Goal: Task Accomplishment & Management: Use online tool/utility

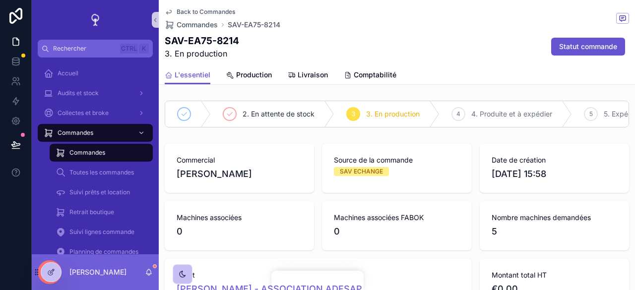
scroll to position [775, 0]
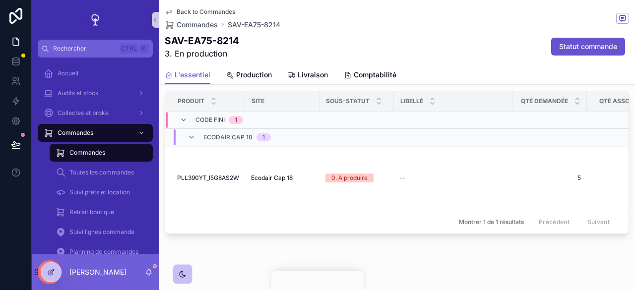
click at [89, 148] on div "Commandes" at bounding box center [101, 153] width 91 height 16
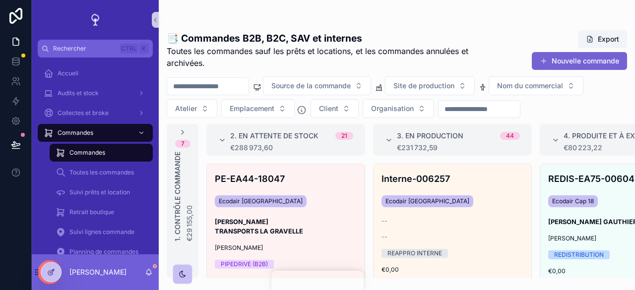
click at [571, 63] on button "Nouvelle commande" at bounding box center [579, 61] width 95 height 18
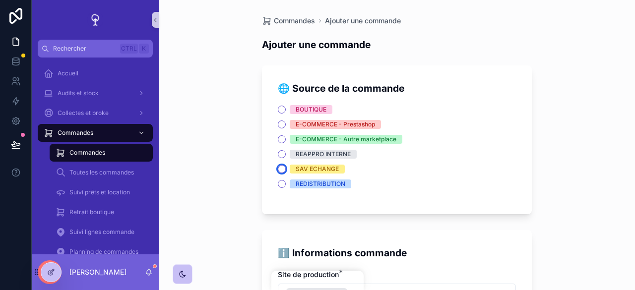
click at [280, 170] on button "SAV ECHANGE" at bounding box center [282, 169] width 8 height 8
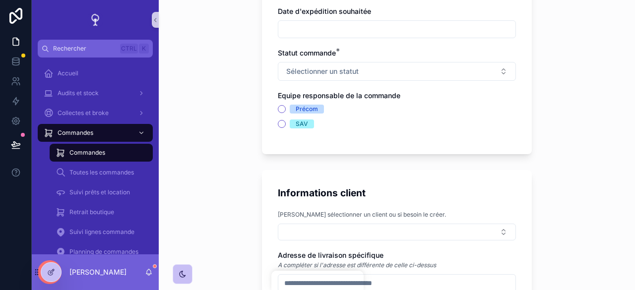
scroll to position [350, 0]
click at [279, 125] on button "SAV" at bounding box center [282, 124] width 8 height 8
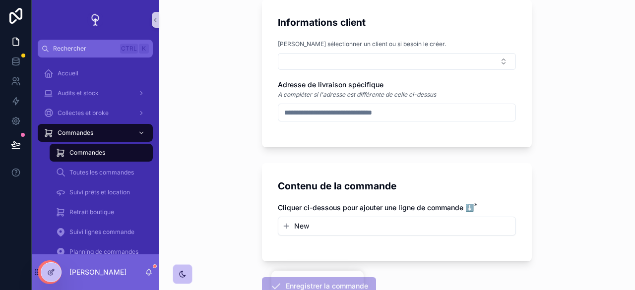
scroll to position [587, 0]
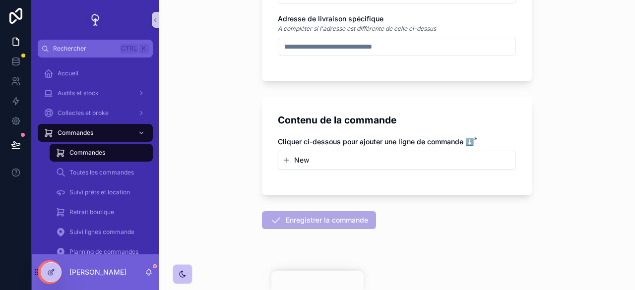
click at [315, 162] on button "New" at bounding box center [396, 160] width 229 height 10
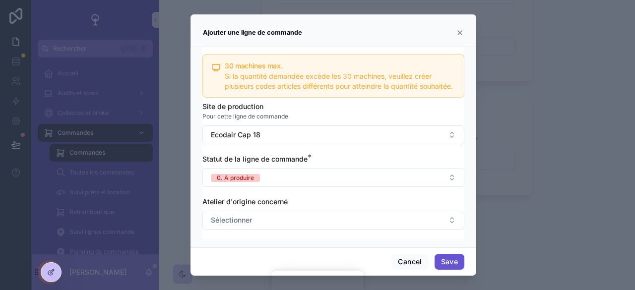
scroll to position [264, 0]
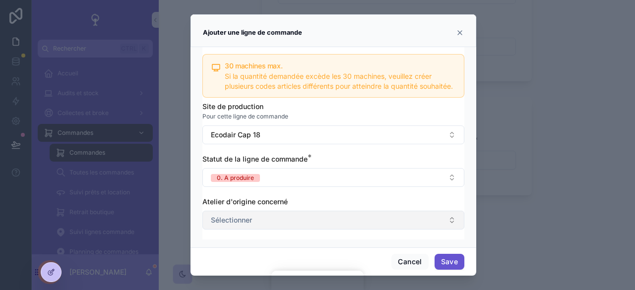
click at [352, 222] on button "Sélectionner" at bounding box center [333, 220] width 262 height 19
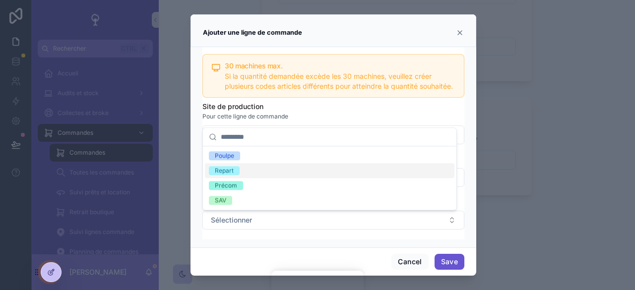
click at [456, 29] on icon "scrollable content" at bounding box center [460, 33] width 8 height 8
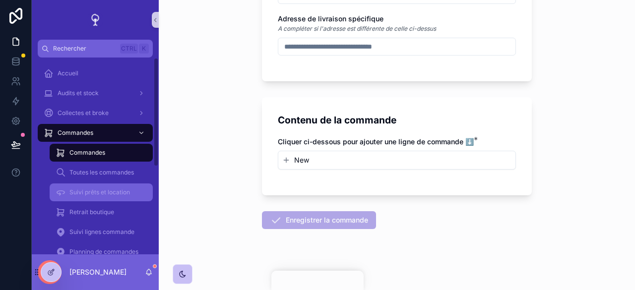
scroll to position [158, 0]
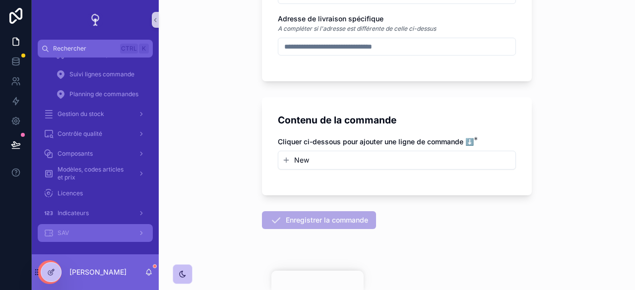
click at [66, 237] on div "SAV" at bounding box center [95, 233] width 103 height 16
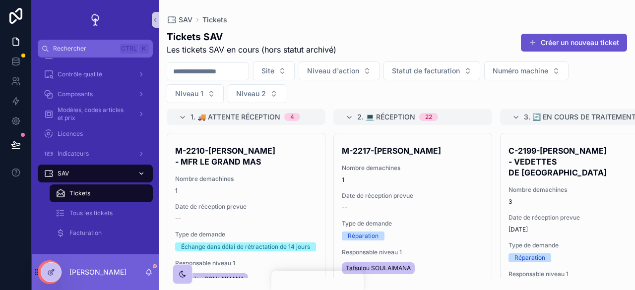
scroll to position [300, 0]
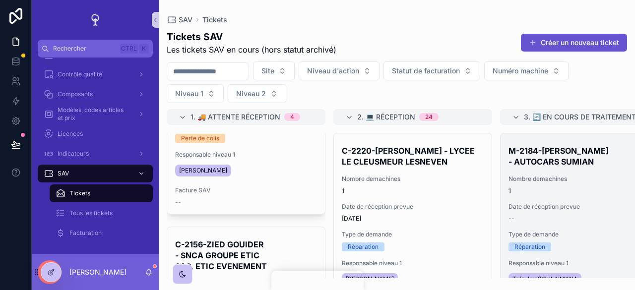
click at [562, 189] on span "1" at bounding box center [580, 191] width 142 height 8
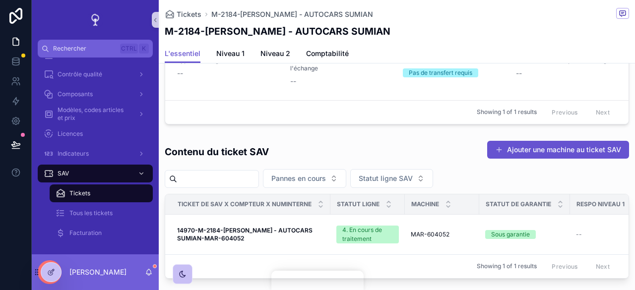
scroll to position [809, 0]
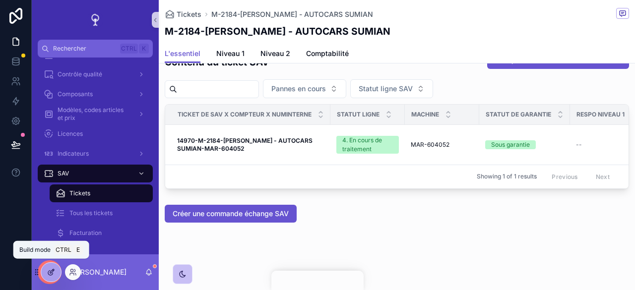
click at [51, 274] on icon at bounding box center [51, 272] width 8 height 8
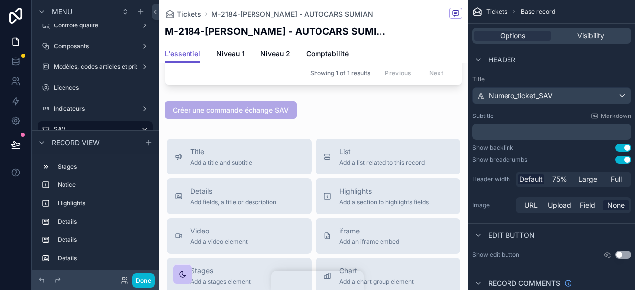
scroll to position [1140, 0]
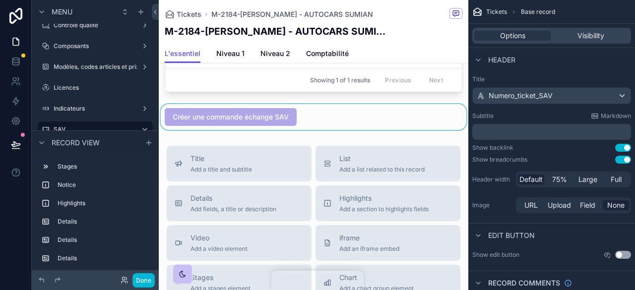
click at [339, 130] on div "scrollable content" at bounding box center [314, 117] width 310 height 26
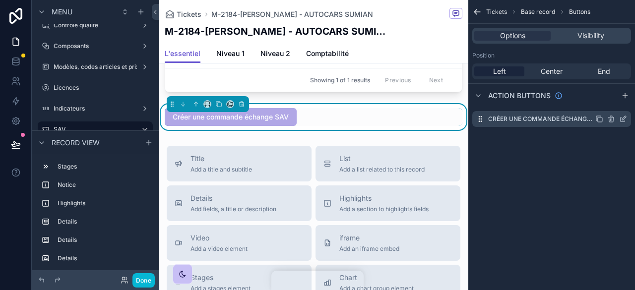
click at [620, 118] on icon "scrollable content" at bounding box center [623, 119] width 8 height 8
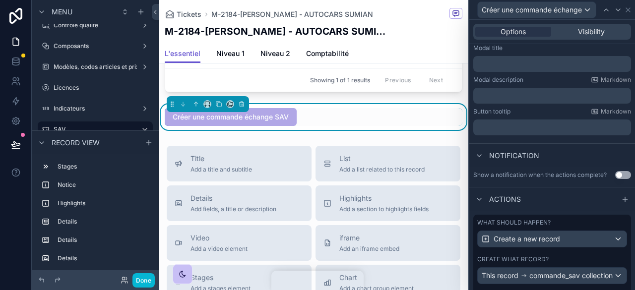
scroll to position [252, 0]
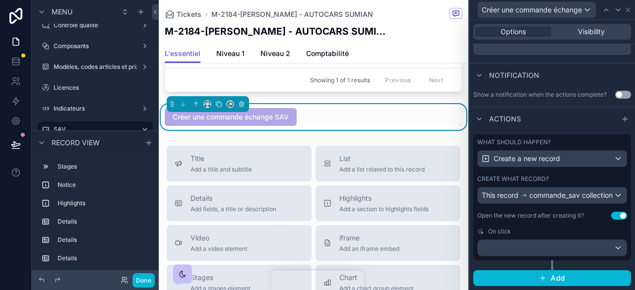
click at [275, 126] on div "Créer une commande échange SAV" at bounding box center [231, 117] width 132 height 18
click at [144, 275] on button "Done" at bounding box center [143, 280] width 22 height 14
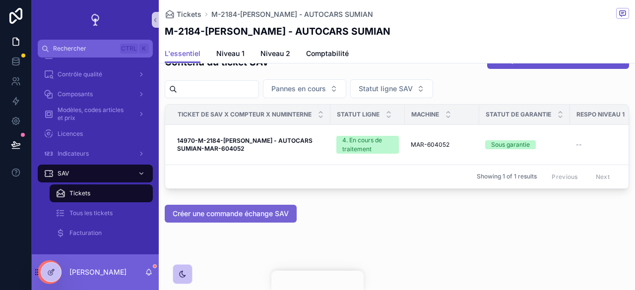
click at [236, 218] on span "Créer une commande échange SAV" at bounding box center [231, 214] width 116 height 10
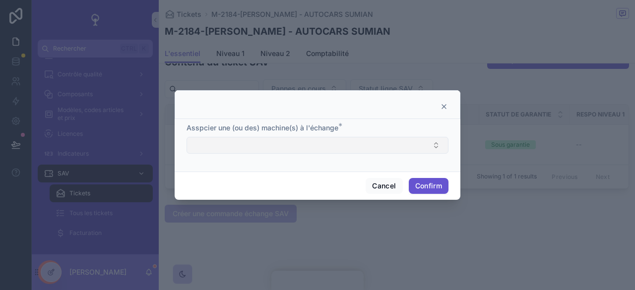
click at [442, 143] on button "Select Button" at bounding box center [318, 145] width 262 height 17
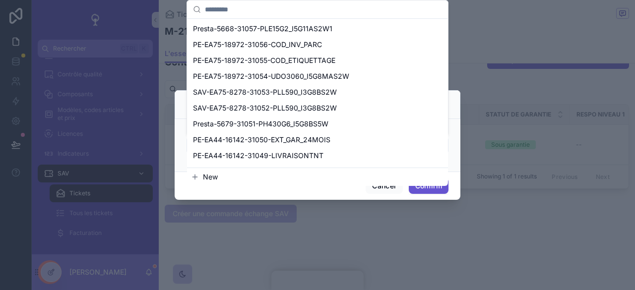
click at [261, 176] on button "New" at bounding box center [317, 177] width 253 height 10
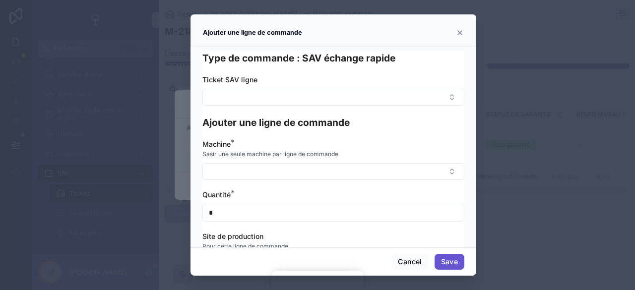
scroll to position [127, 0]
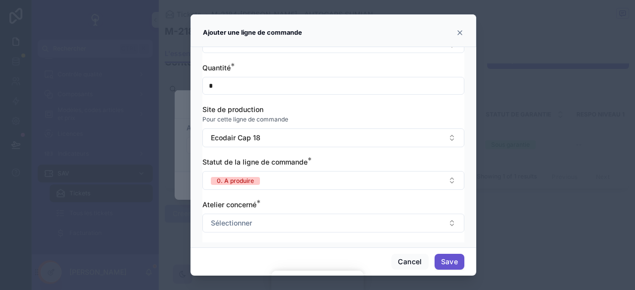
click at [459, 34] on icon at bounding box center [460, 33] width 4 height 4
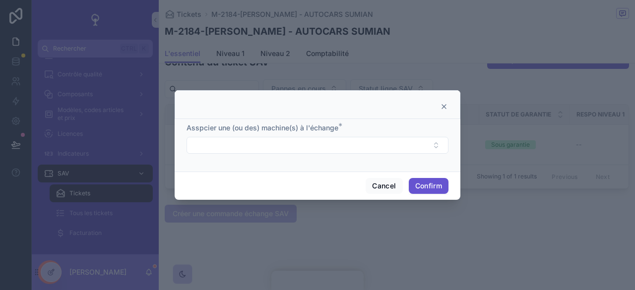
click at [446, 104] on icon at bounding box center [444, 107] width 8 height 8
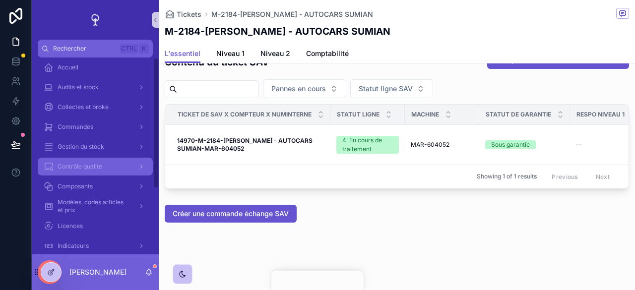
scroll to position [0, 0]
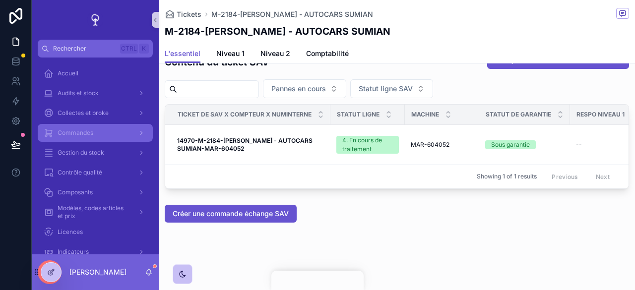
click at [94, 132] on div "Commandes" at bounding box center [95, 133] width 103 height 16
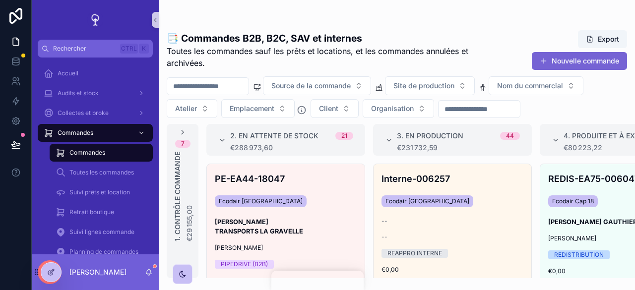
click at [567, 62] on button "Nouvelle commande" at bounding box center [579, 61] width 95 height 18
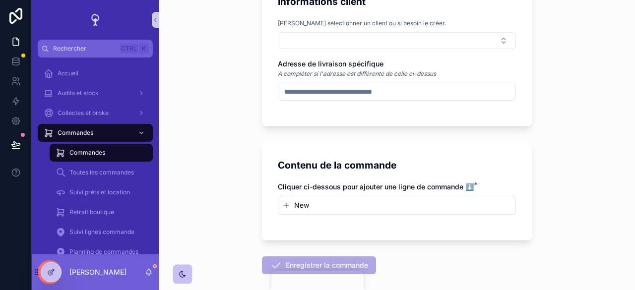
scroll to position [539, 0]
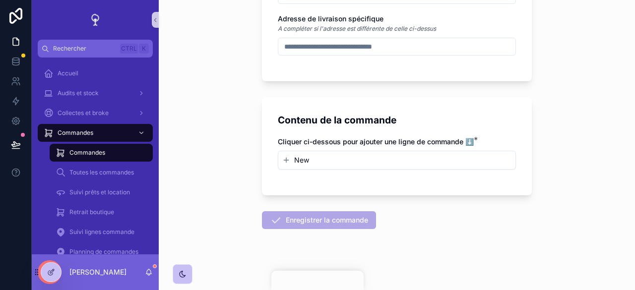
click at [324, 165] on div "New" at bounding box center [396, 160] width 237 height 18
click at [319, 161] on button "New" at bounding box center [396, 160] width 229 height 10
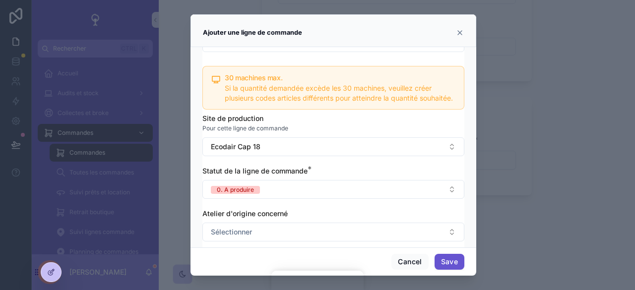
scroll to position [264, 0]
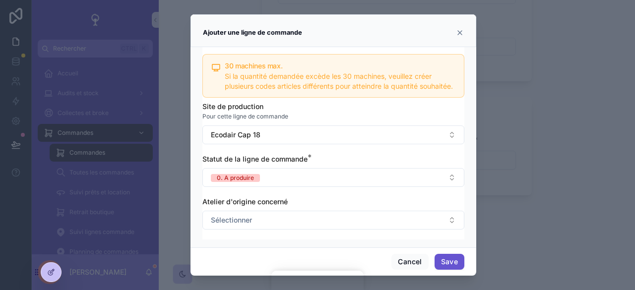
click at [457, 30] on icon "scrollable content" at bounding box center [460, 33] width 8 height 8
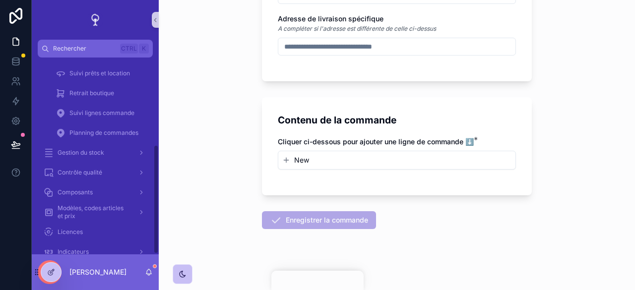
scroll to position [158, 0]
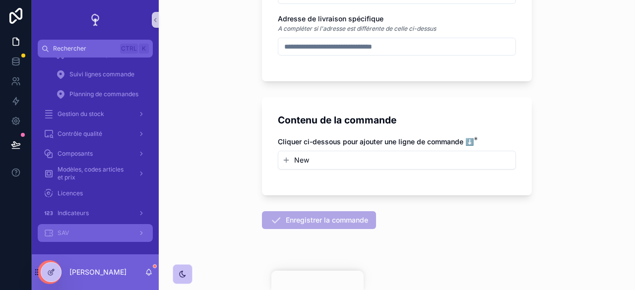
click at [71, 230] on div "SAV" at bounding box center [95, 233] width 103 height 16
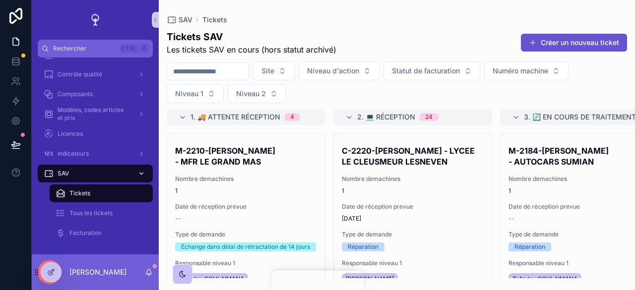
scroll to position [262, 0]
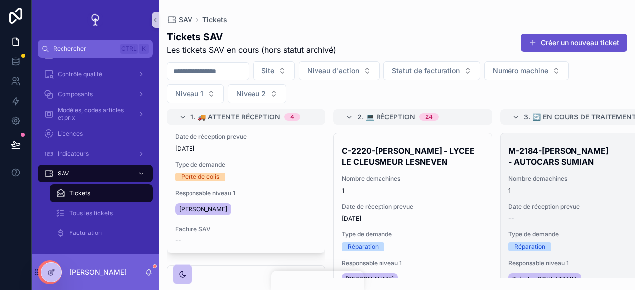
click at [587, 194] on span "1" at bounding box center [580, 191] width 142 height 8
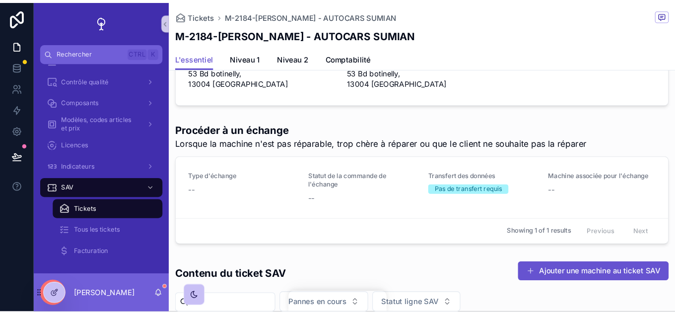
scroll to position [809, 0]
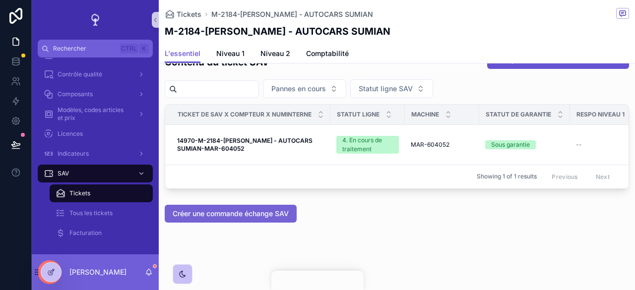
click at [250, 209] on span "Créer une commande échange SAV" at bounding box center [231, 214] width 116 height 10
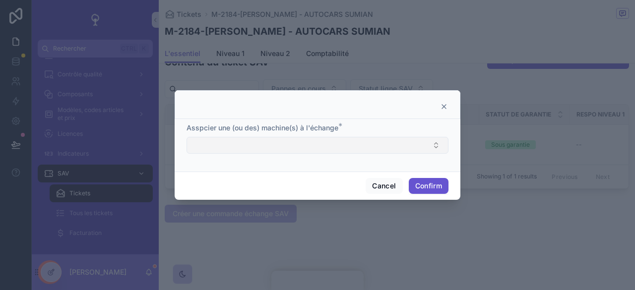
click at [423, 149] on button "Select Button" at bounding box center [318, 145] width 262 height 17
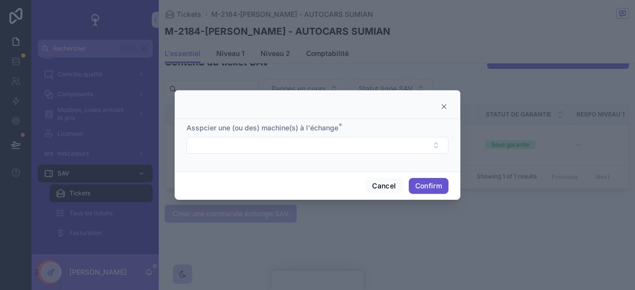
click at [486, 56] on div at bounding box center [317, 145] width 635 height 290
click at [379, 189] on button "Cancel" at bounding box center [384, 186] width 37 height 16
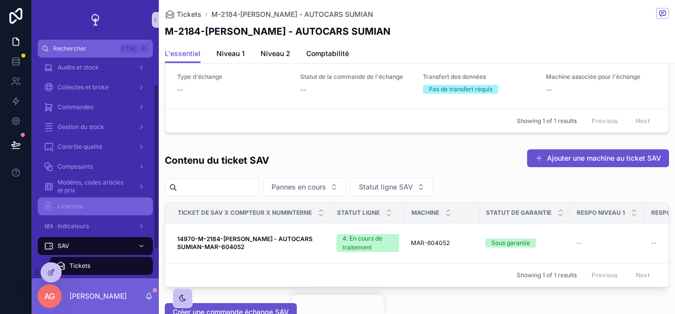
scroll to position [25, 0]
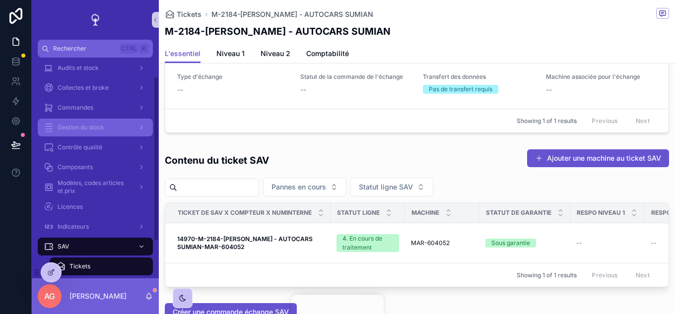
click at [103, 129] on span "Gestion du stock" at bounding box center [81, 128] width 47 height 8
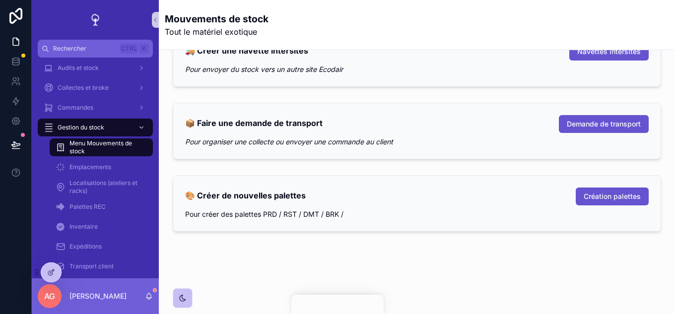
scroll to position [309, 0]
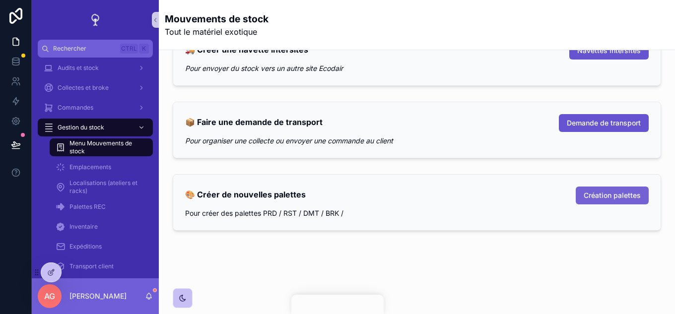
click at [591, 202] on button "Création palettes" at bounding box center [612, 196] width 73 height 18
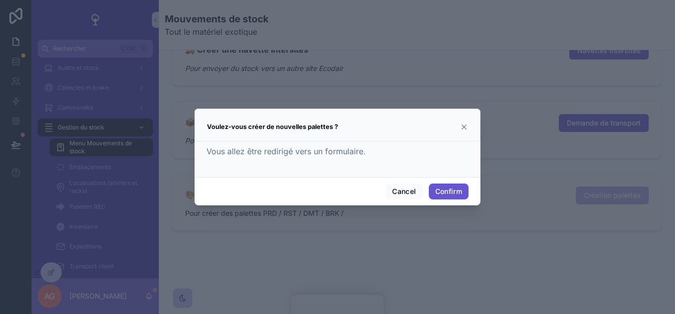
click at [464, 127] on icon at bounding box center [464, 127] width 4 height 4
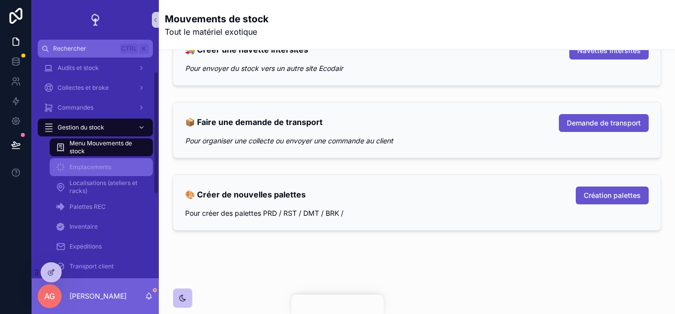
click at [75, 167] on span "Emplacements" at bounding box center [90, 167] width 42 height 8
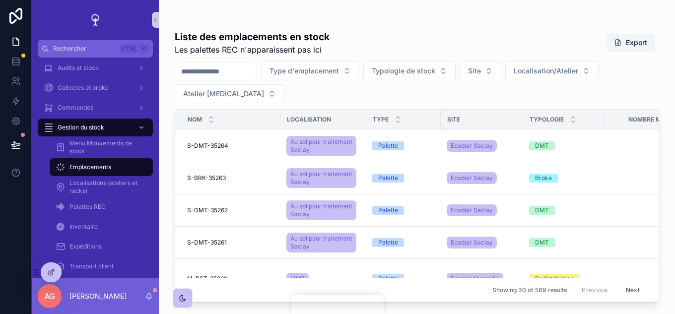
click at [249, 77] on input "scrollable content" at bounding box center [215, 72] width 81 height 14
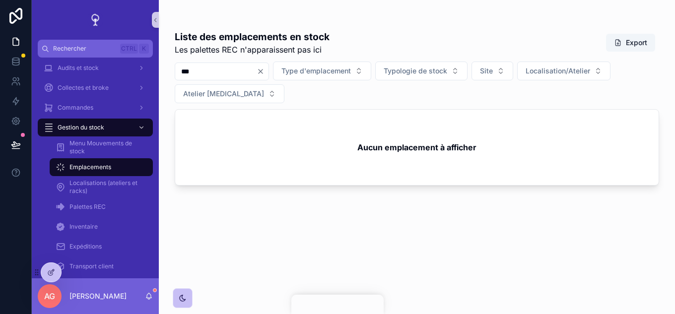
drag, startPoint x: 195, startPoint y: 72, endPoint x: 170, endPoint y: 75, distance: 25.0
click at [170, 75] on div "Liste des emplacements en stock Les palettes REC n'apparaissent pas ici Export …" at bounding box center [417, 151] width 516 height 302
type input "*****"
click at [265, 70] on icon "Clear" at bounding box center [261, 71] width 8 height 8
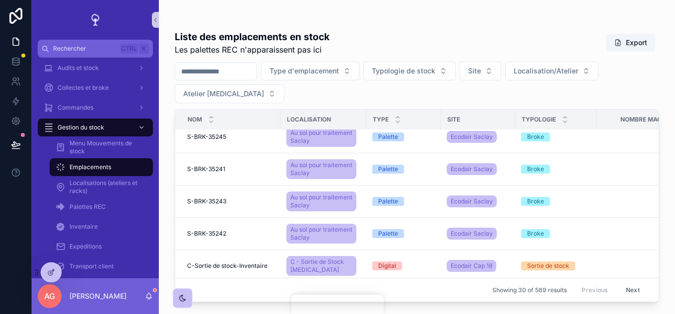
scroll to position [816, 0]
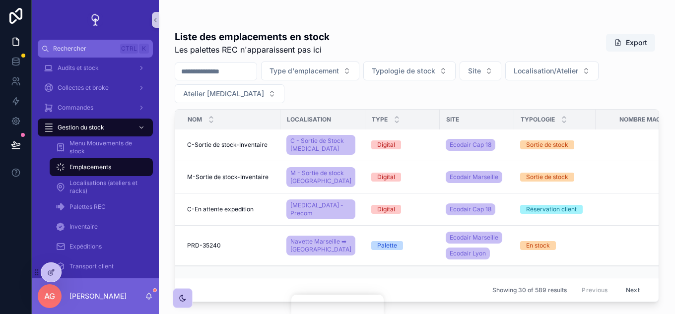
click at [244, 76] on input "scrollable content" at bounding box center [215, 72] width 81 height 14
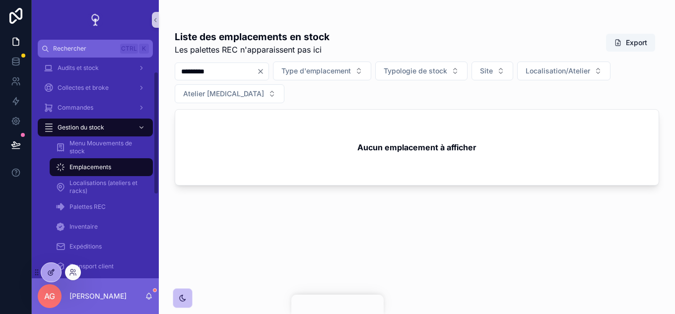
type input "*********"
click at [45, 276] on div at bounding box center [51, 272] width 20 height 19
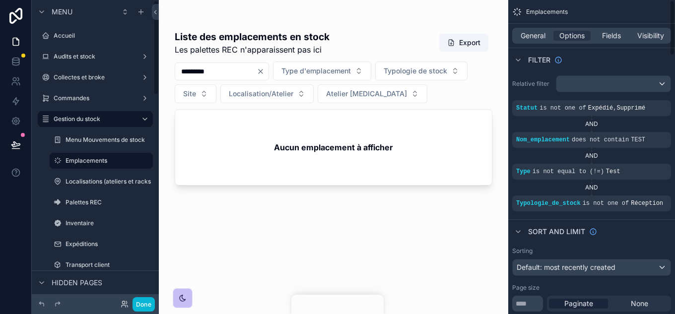
click at [242, 68] on div "scrollable content" at bounding box center [333, 151] width 349 height 302
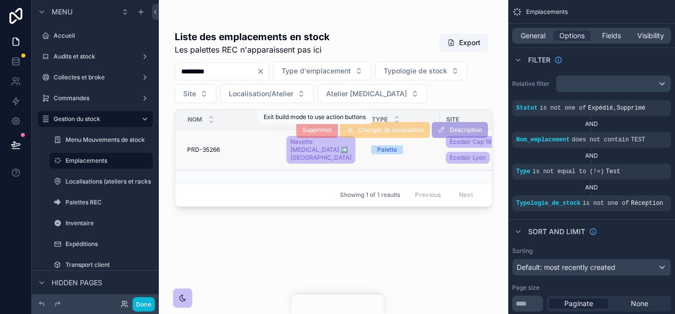
click at [320, 129] on span "Supprimer" at bounding box center [317, 129] width 42 height 7
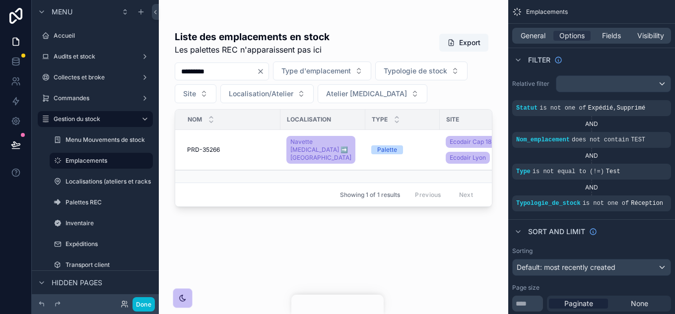
click at [227, 66] on input "*********" at bounding box center [215, 72] width 81 height 14
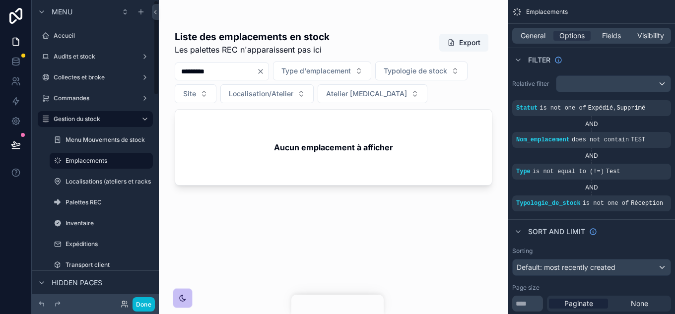
type input "*********"
click at [239, 64] on div "*********" at bounding box center [222, 72] width 94 height 18
click at [236, 72] on input "*********" at bounding box center [215, 72] width 81 height 14
click at [149, 290] on button "Done" at bounding box center [143, 304] width 22 height 14
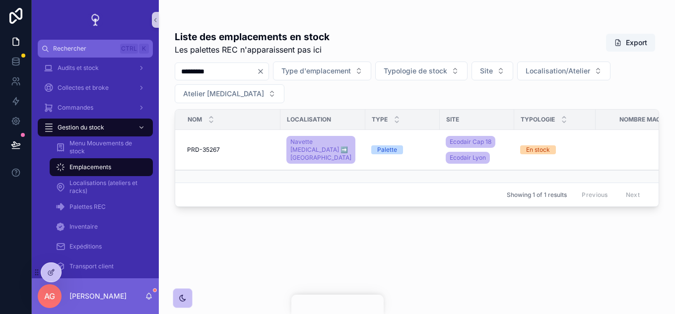
click at [265, 71] on icon "Clear" at bounding box center [261, 71] width 8 height 8
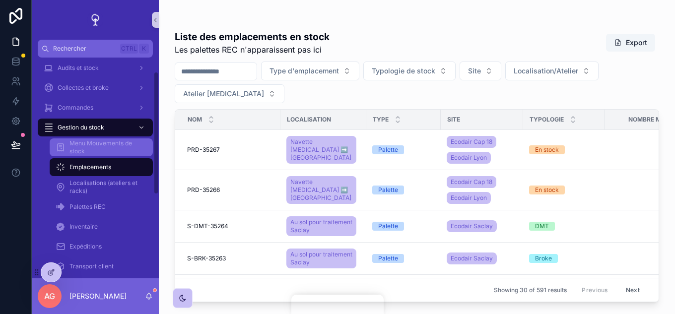
click at [97, 146] on span "Menu Mouvements de stock" at bounding box center [105, 147] width 73 height 16
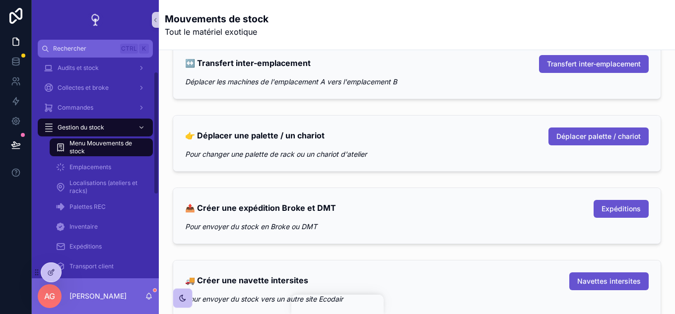
scroll to position [248, 0]
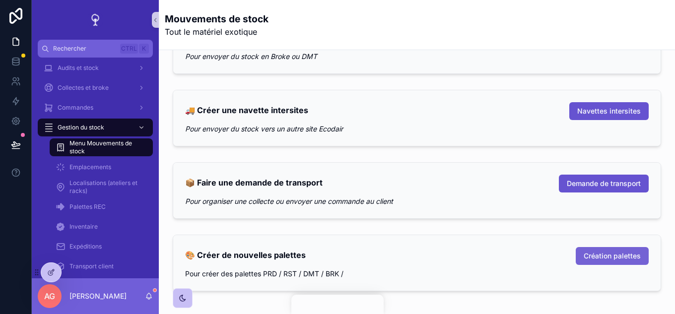
click at [598, 250] on button "Création palettes" at bounding box center [612, 256] width 73 height 18
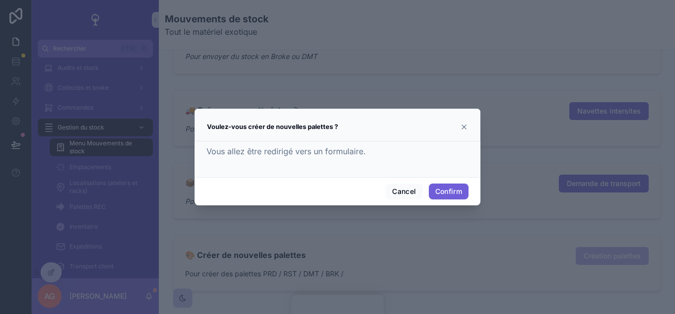
click at [446, 191] on button "Confirm" at bounding box center [449, 192] width 40 height 16
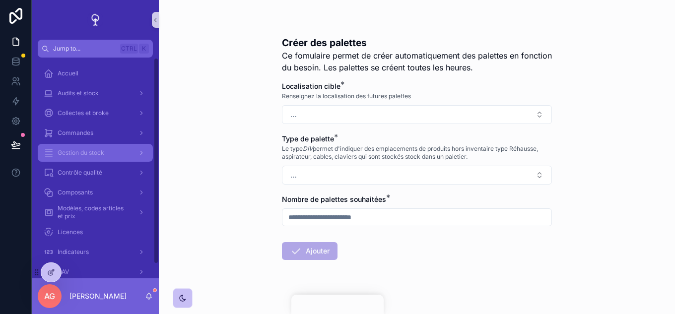
click at [58, 152] on span "Gestion du stock" at bounding box center [81, 153] width 47 height 8
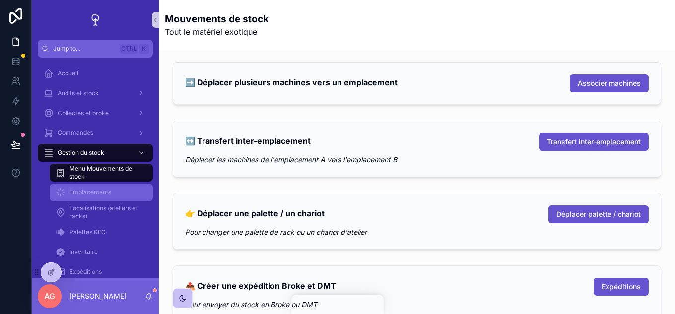
click at [107, 188] on div "Emplacements" at bounding box center [101, 193] width 91 height 16
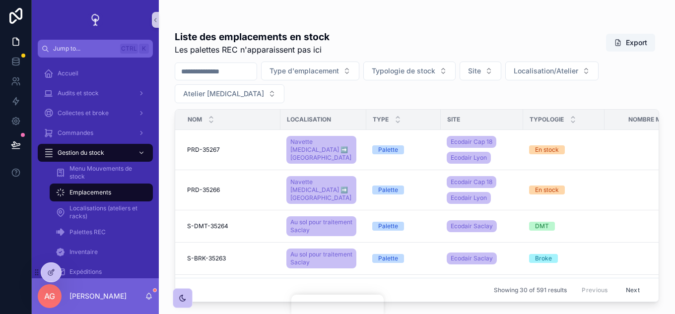
click at [230, 70] on input "scrollable content" at bounding box center [215, 72] width 81 height 14
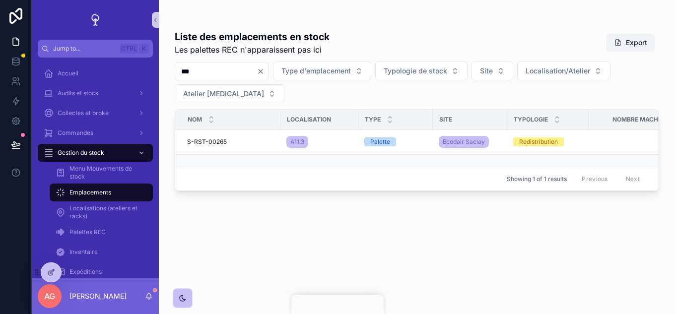
type input "***"
click at [265, 70] on icon "Clear" at bounding box center [261, 71] width 8 height 8
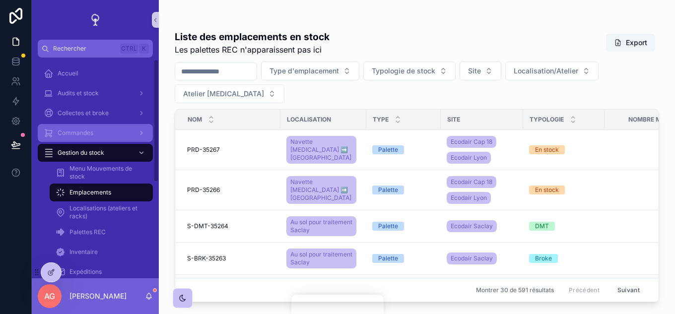
scroll to position [50, 0]
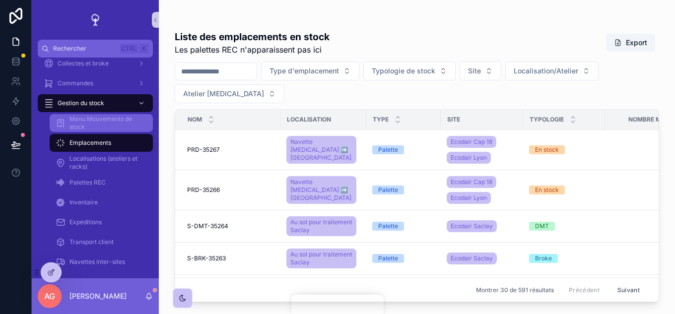
click at [98, 127] on span "Menu Mouvements de stock" at bounding box center [105, 123] width 73 height 16
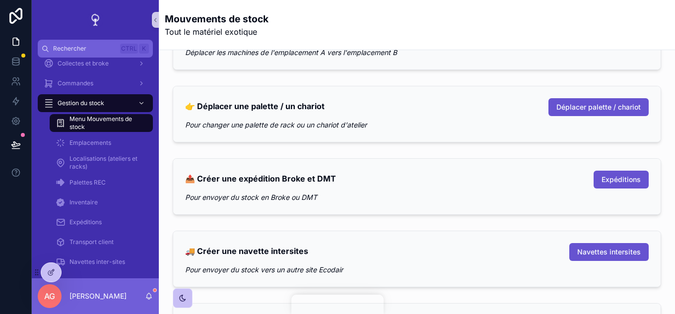
scroll to position [248, 0]
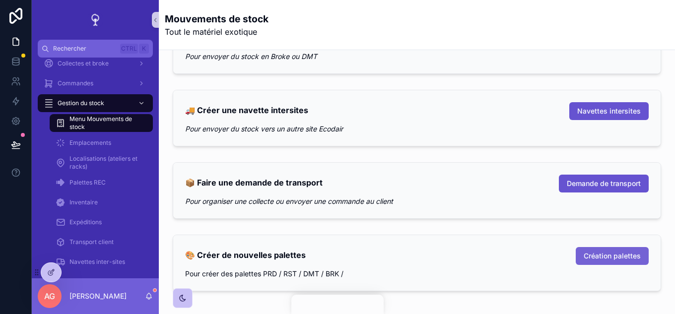
click at [617, 254] on span "Création palettes" at bounding box center [612, 256] width 57 height 10
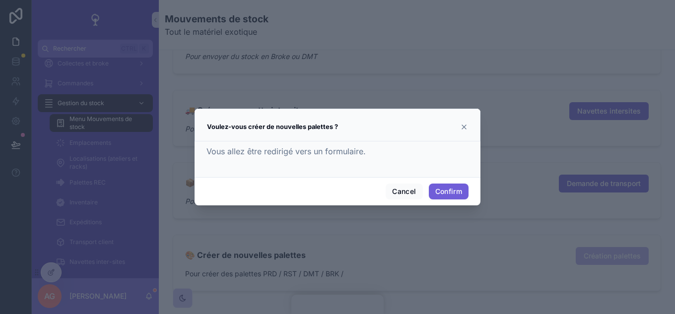
click at [447, 189] on button "Confirm" at bounding box center [449, 192] width 40 height 16
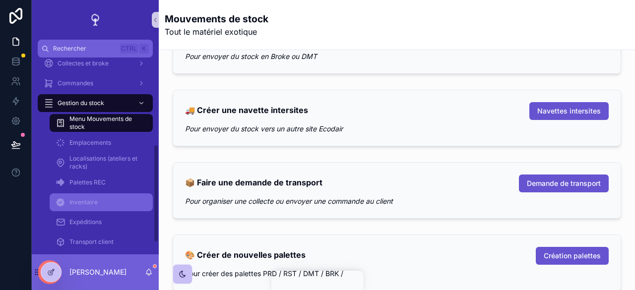
scroll to position [175, 0]
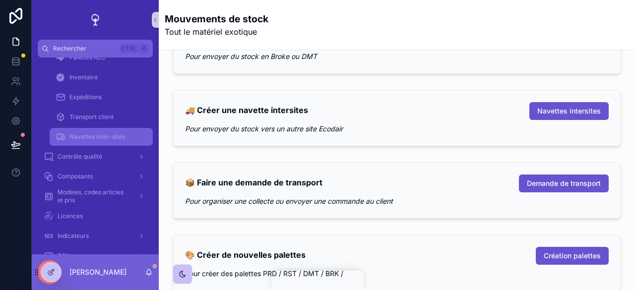
click at [101, 130] on div "Navettes inter-sites" at bounding box center [101, 137] width 91 height 16
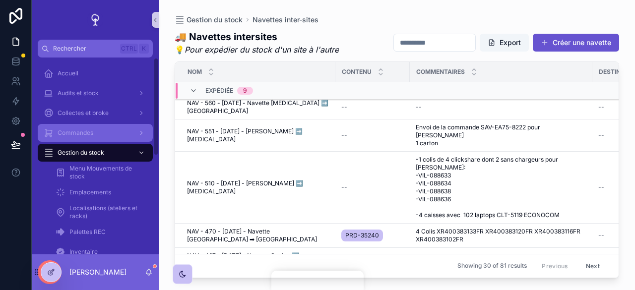
click at [86, 131] on span "Commandes" at bounding box center [76, 133] width 36 height 8
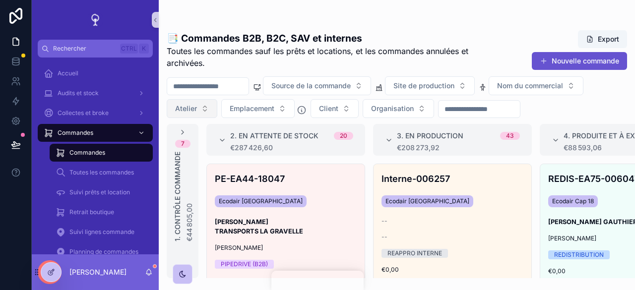
click at [203, 105] on button "Atelier" at bounding box center [192, 108] width 51 height 19
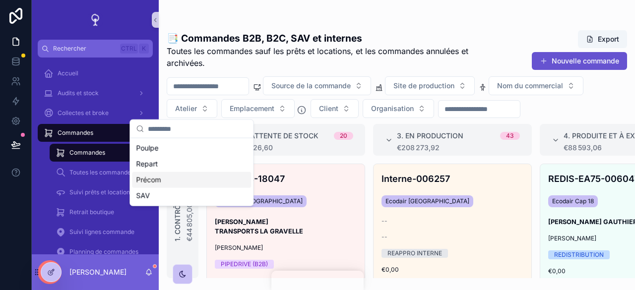
click at [168, 177] on div "Précom" at bounding box center [191, 180] width 119 height 16
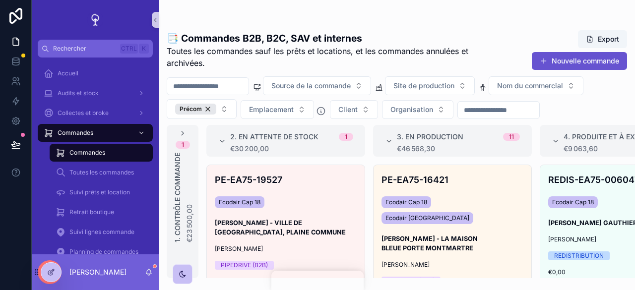
click at [438, 25] on div "📑 Commandes B2B, B2C, SAV et internes Toutes les commandes sauf les prêts et lo…" at bounding box center [397, 151] width 476 height 255
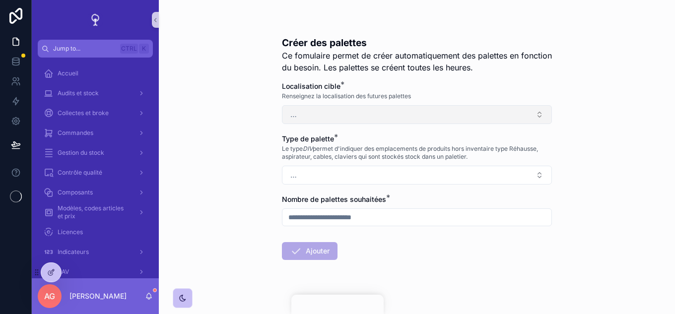
click at [346, 111] on button "…" at bounding box center [417, 114] width 270 height 19
click at [342, 120] on button "…" at bounding box center [417, 114] width 270 height 19
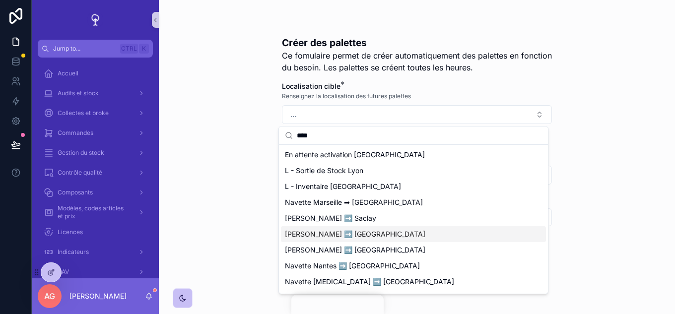
type input "****"
click at [217, 131] on div "Créer des palettes Ce fomulaire permet de créer automatiquement des palettes en…" at bounding box center [417, 157] width 516 height 314
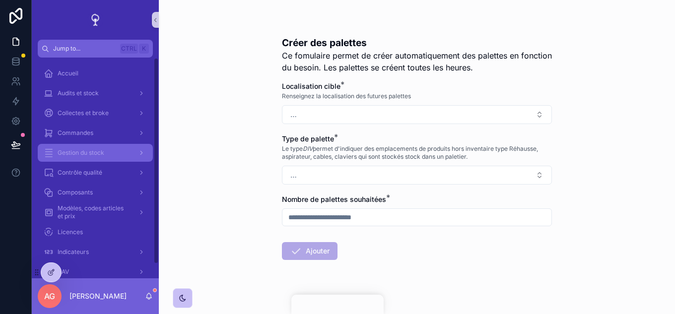
click at [92, 153] on span "Gestion du stock" at bounding box center [81, 153] width 47 height 8
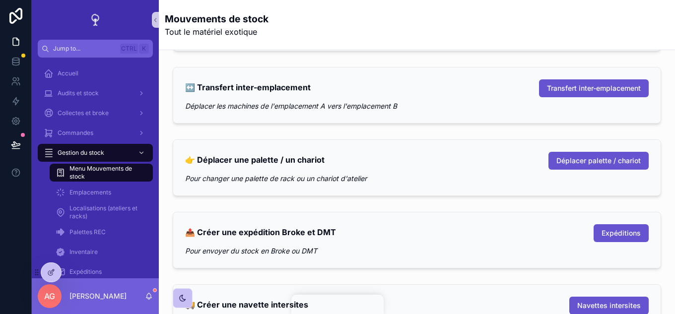
scroll to position [149, 0]
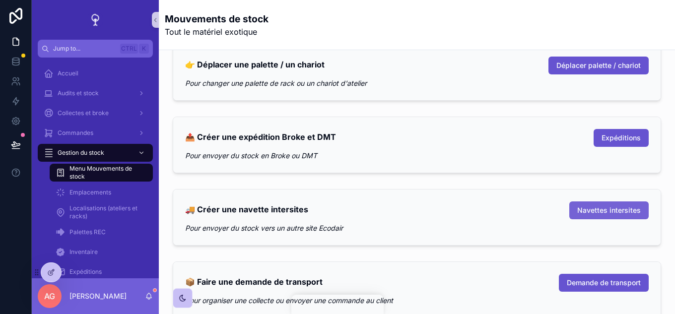
click at [617, 212] on span "Navettes intersites" at bounding box center [609, 210] width 64 height 10
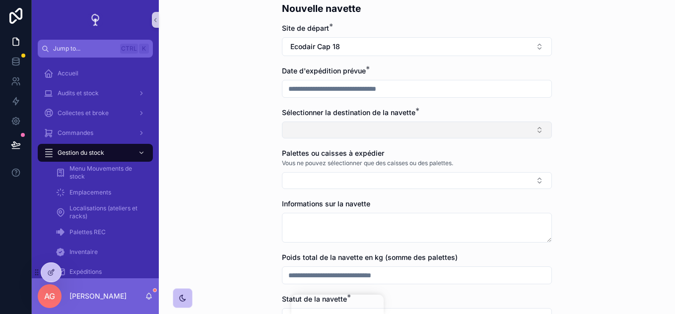
scroll to position [50, 0]
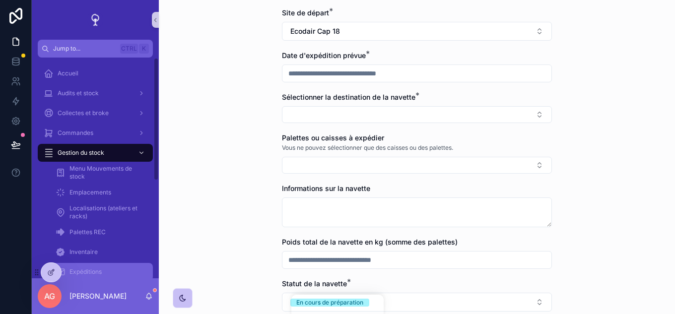
click at [101, 263] on link "Expéditions" at bounding box center [101, 272] width 103 height 18
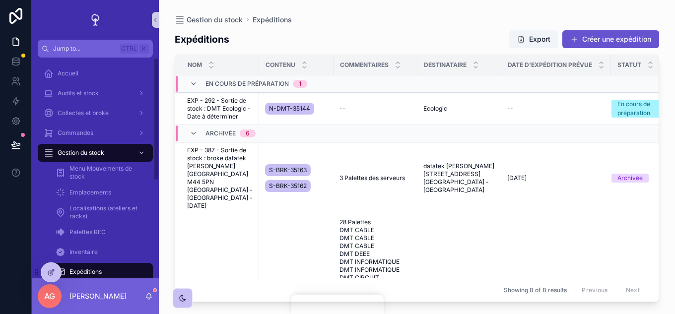
click at [86, 267] on div "Expéditions" at bounding box center [101, 272] width 91 height 16
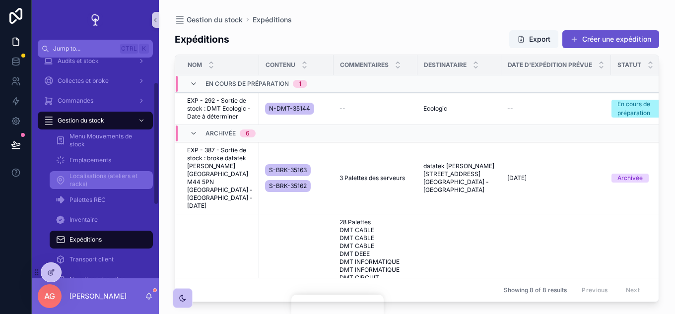
scroll to position [50, 0]
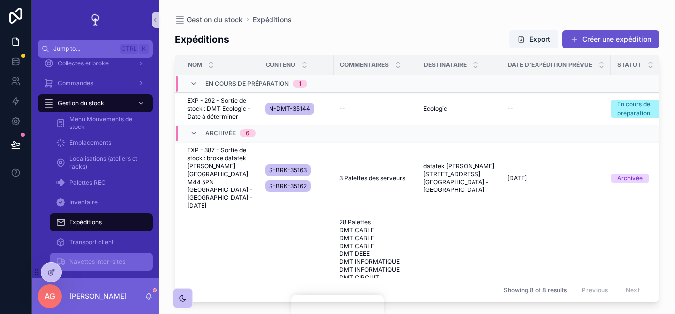
click at [90, 266] on div "Navettes inter-sites" at bounding box center [101, 262] width 91 height 16
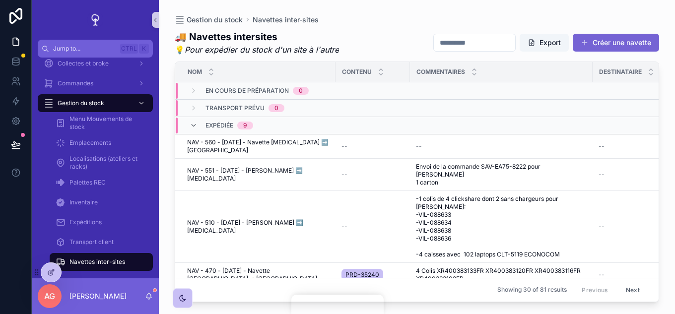
click at [594, 35] on button "Créer une navette" at bounding box center [616, 43] width 86 height 18
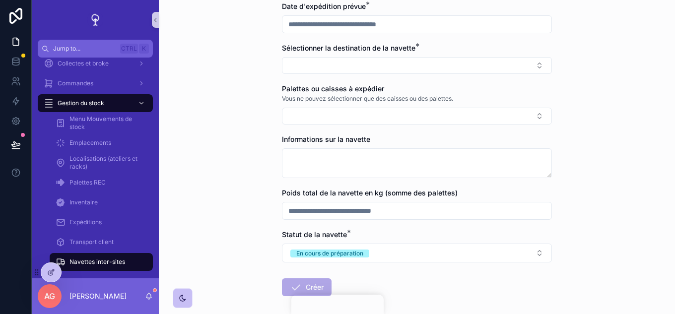
scroll to position [45, 0]
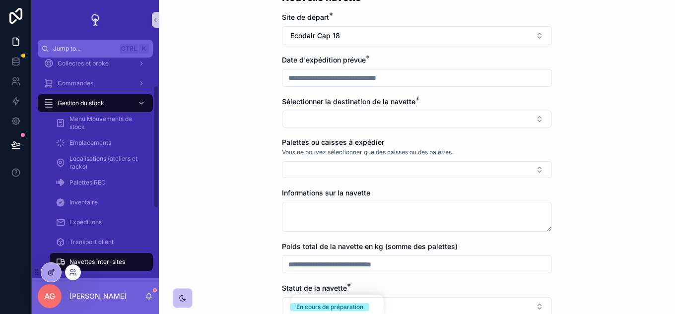
click at [52, 269] on icon at bounding box center [51, 272] width 8 height 8
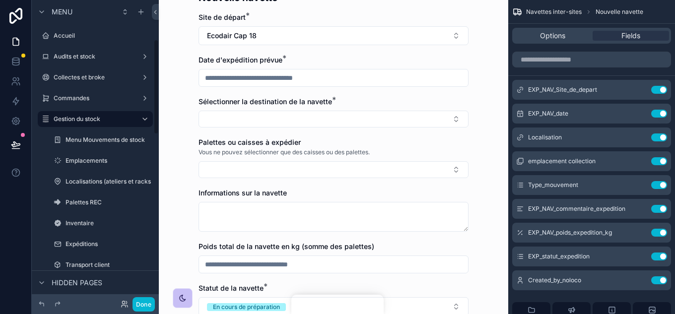
scroll to position [124, 0]
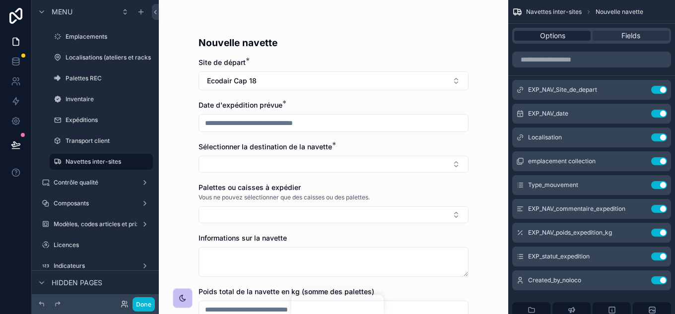
click at [570, 37] on div "Options" at bounding box center [552, 36] width 76 height 10
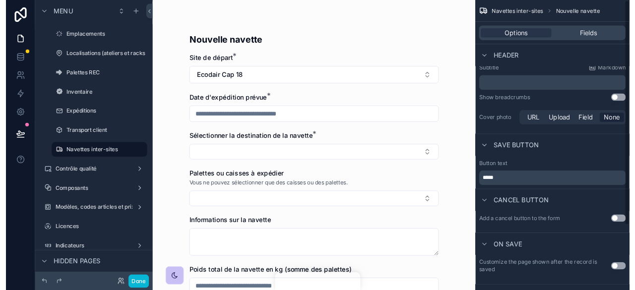
scroll to position [0, 0]
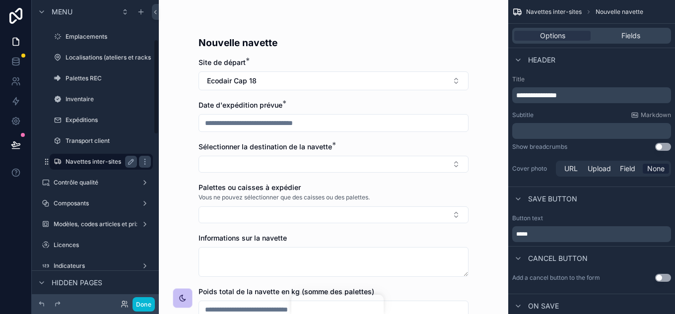
click at [104, 159] on label "Navettes inter-sites" at bounding box center [99, 162] width 67 height 8
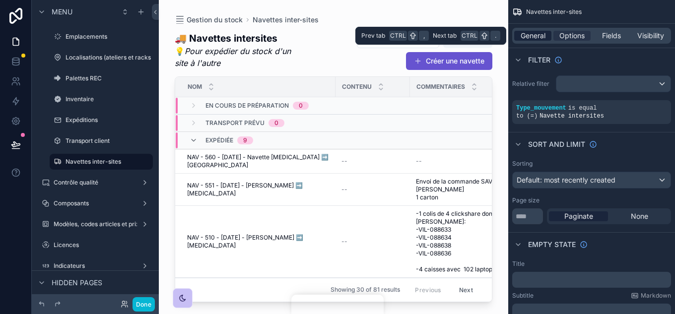
click at [531, 40] on span "General" at bounding box center [533, 36] width 25 height 10
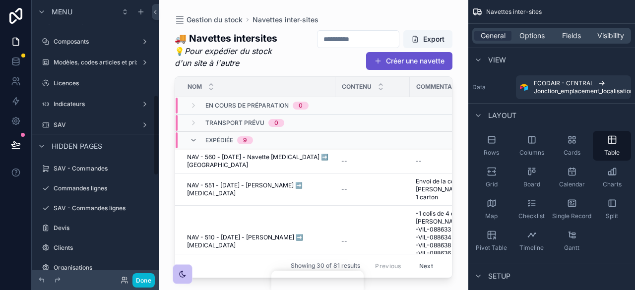
scroll to position [385, 0]
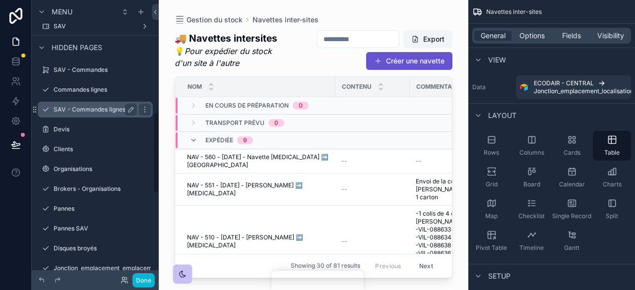
click at [101, 113] on label "SAV - Commandes lignes" at bounding box center [93, 110] width 79 height 8
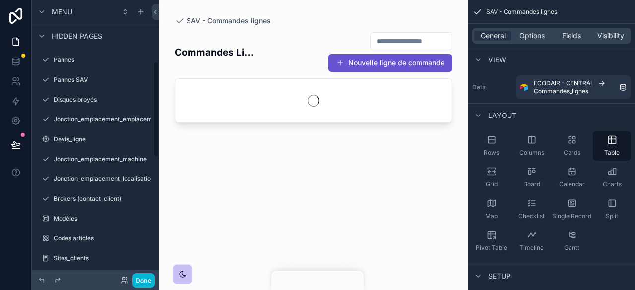
scroll to position [178, 0]
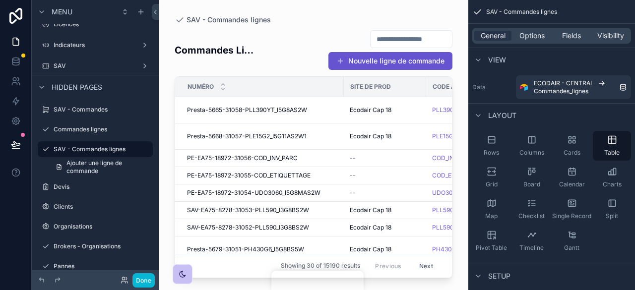
click at [423, 64] on div "scrollable content" at bounding box center [314, 139] width 310 height 278
click at [388, 56] on button "Nouvelle ligne de commande" at bounding box center [391, 61] width 124 height 18
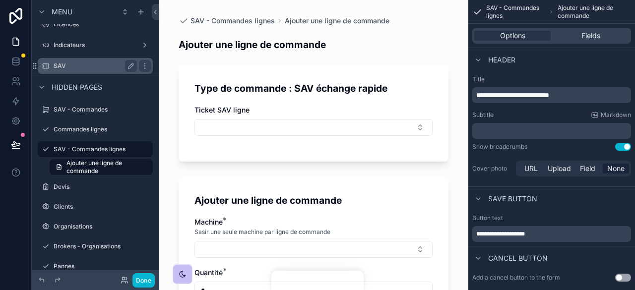
click at [75, 69] on label "SAV" at bounding box center [93, 66] width 79 height 8
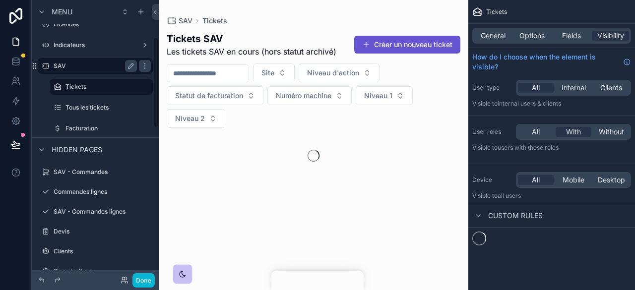
scroll to position [115, 0]
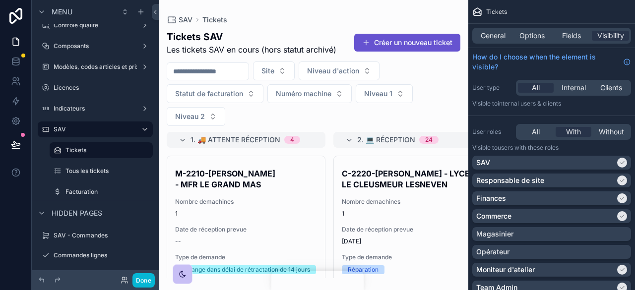
click at [364, 179] on div "scrollable content" at bounding box center [314, 145] width 310 height 290
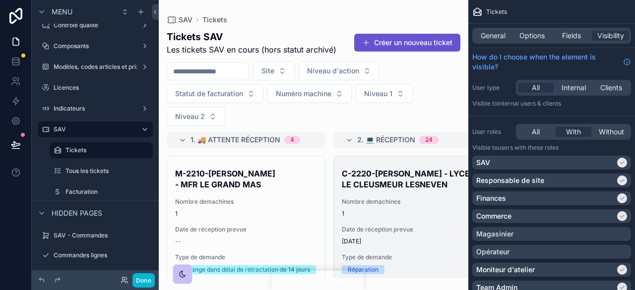
click at [364, 179] on h2 "C-2220-[PERSON_NAME] - LYCEE LE CLEUSMEUR LESNEVEN" at bounding box center [413, 179] width 142 height 22
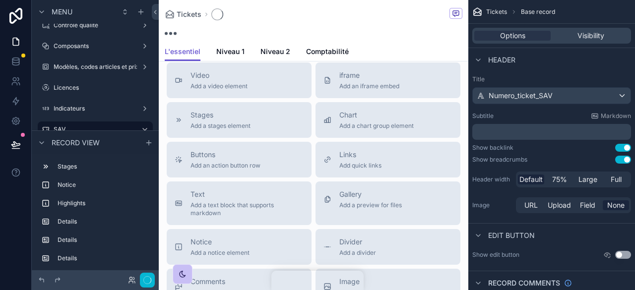
scroll to position [73, 0]
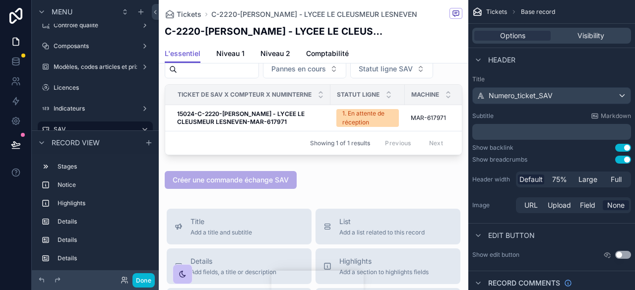
scroll to position [1074, 0]
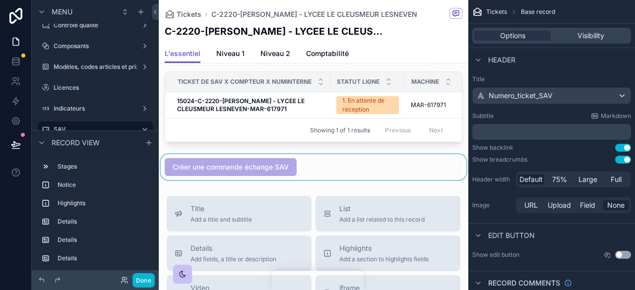
click at [292, 180] on div "scrollable content" at bounding box center [314, 167] width 310 height 26
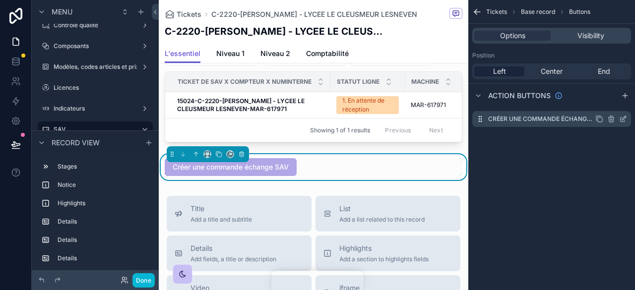
click at [622, 116] on icon "scrollable content" at bounding box center [623, 119] width 8 height 8
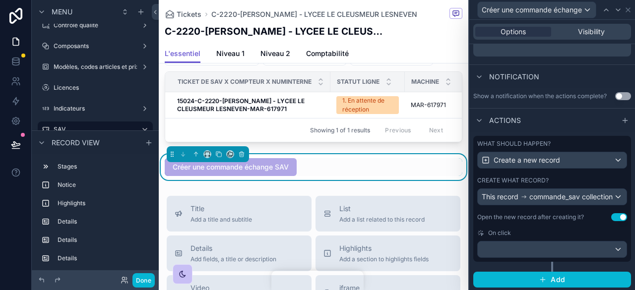
scroll to position [252, 0]
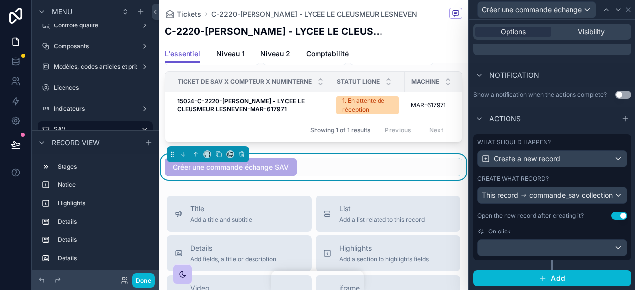
click at [542, 235] on div "On click" at bounding box center [552, 232] width 150 height 8
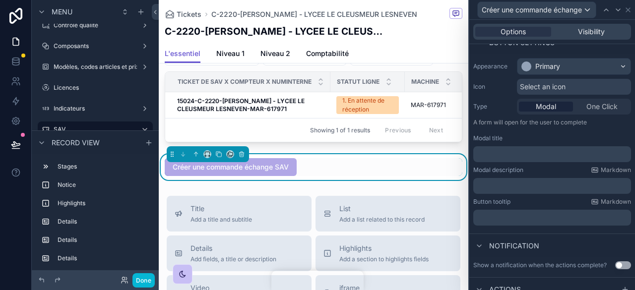
scroll to position [0, 0]
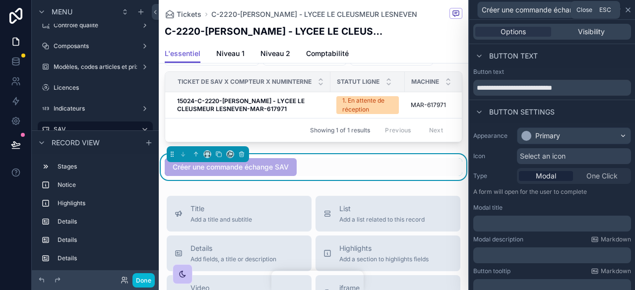
click at [628, 11] on icon at bounding box center [628, 10] width 8 height 8
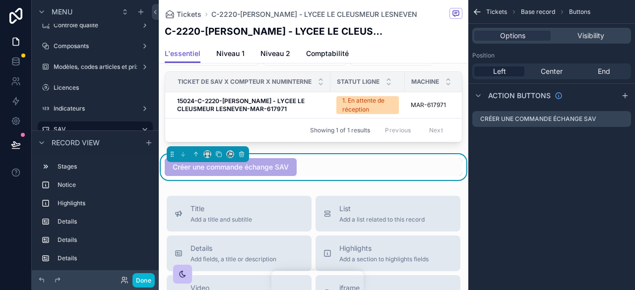
click at [498, 12] on span "Tickets" at bounding box center [496, 12] width 21 height 8
click at [349, 176] on div "Créer une commande échange SAV" at bounding box center [314, 167] width 298 height 18
click at [545, 8] on span "Base record" at bounding box center [538, 12] width 34 height 8
click at [478, 10] on icon "scrollable content" at bounding box center [477, 12] width 10 height 10
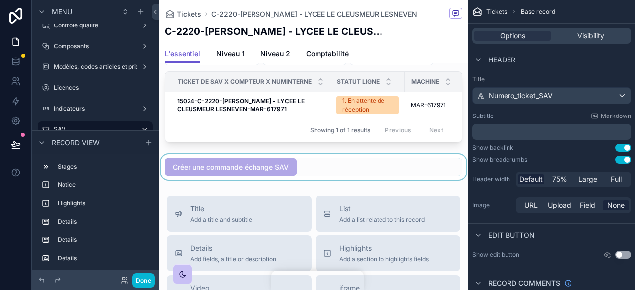
click at [349, 180] on div "scrollable content" at bounding box center [314, 167] width 310 height 26
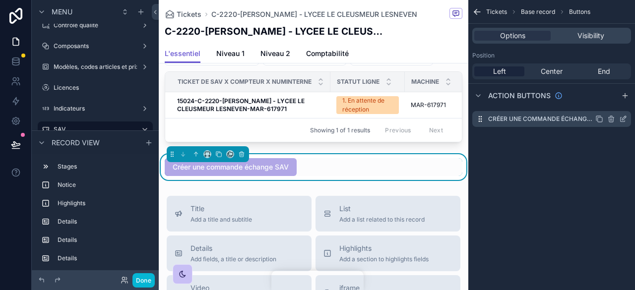
click at [624, 119] on icon "scrollable content" at bounding box center [624, 118] width 4 height 4
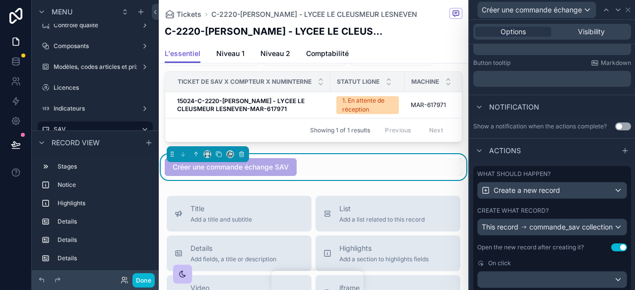
scroll to position [252, 0]
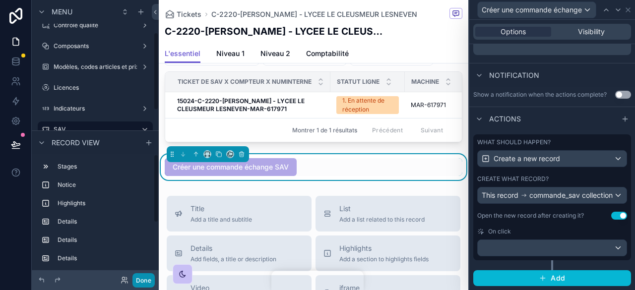
click at [147, 280] on button "Done" at bounding box center [143, 280] width 22 height 14
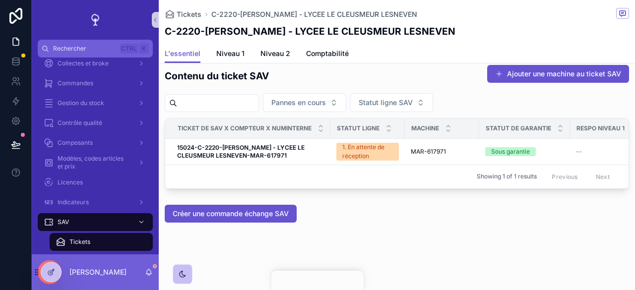
scroll to position [794, 0]
click at [234, 211] on span "Créer une commande échange SAV" at bounding box center [231, 214] width 116 height 10
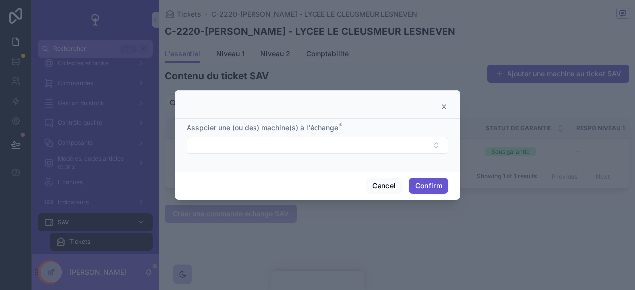
click at [447, 108] on icon at bounding box center [444, 107] width 8 height 8
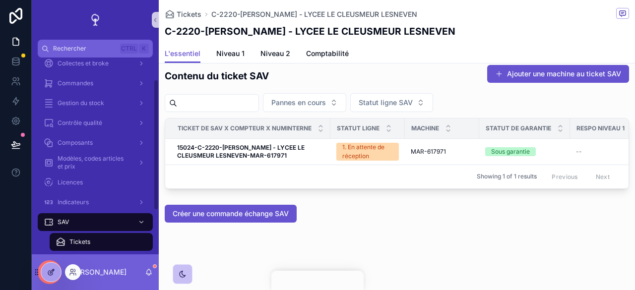
click at [53, 268] on icon at bounding box center [51, 272] width 8 height 8
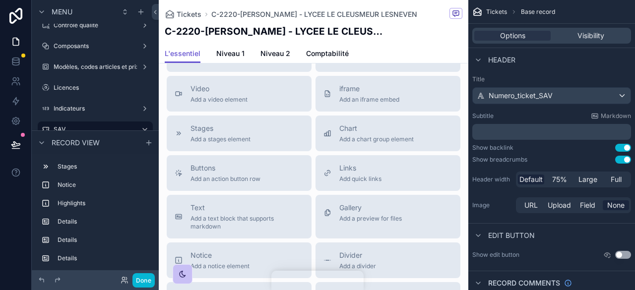
scroll to position [1069, 0]
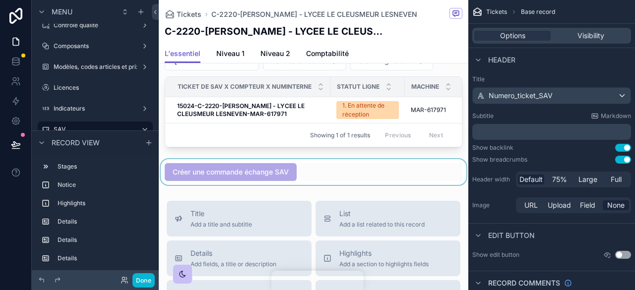
click at [313, 185] on div "scrollable content" at bounding box center [314, 172] width 310 height 26
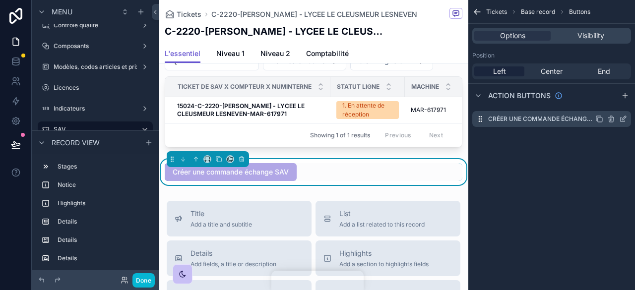
click at [620, 120] on icon "scrollable content" at bounding box center [623, 119] width 8 height 8
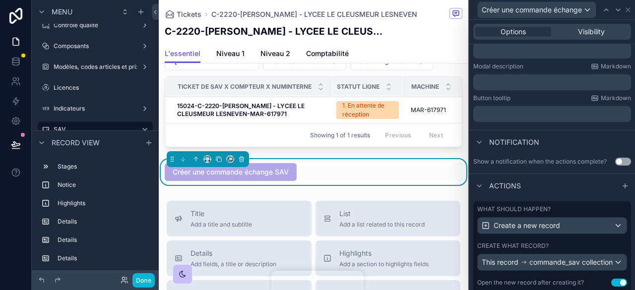
scroll to position [252, 0]
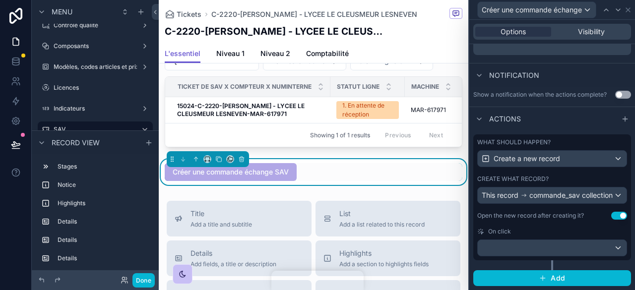
click at [569, 175] on div "Create what record?" at bounding box center [552, 179] width 150 height 8
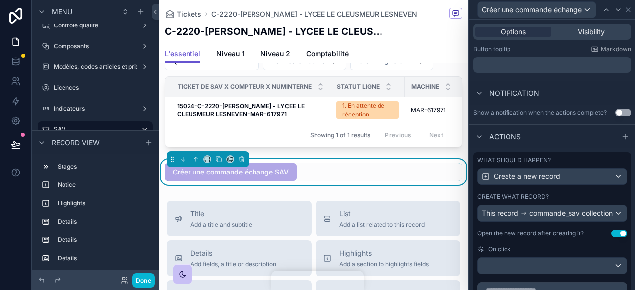
scroll to position [302, 0]
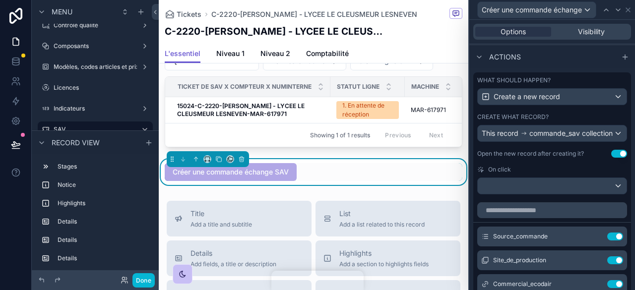
click at [591, 121] on div "Create what record?" at bounding box center [552, 117] width 150 height 8
click at [587, 138] on div "This record commande_sav collection" at bounding box center [547, 134] width 131 height 10
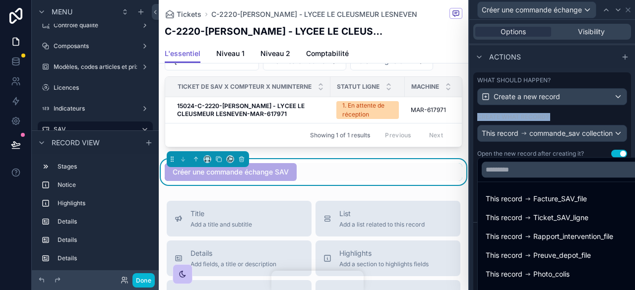
click at [580, 126] on div at bounding box center [552, 145] width 166 height 290
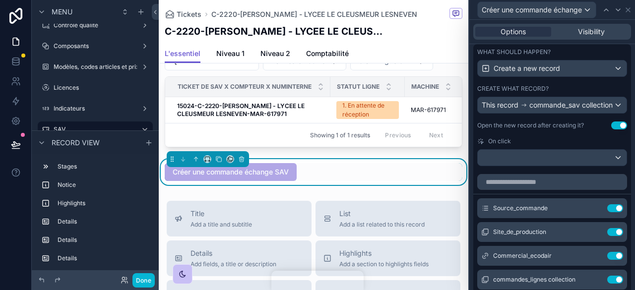
scroll to position [342, 0]
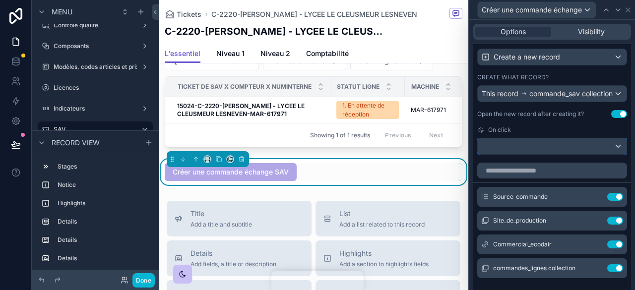
click at [526, 154] on div at bounding box center [552, 146] width 149 height 16
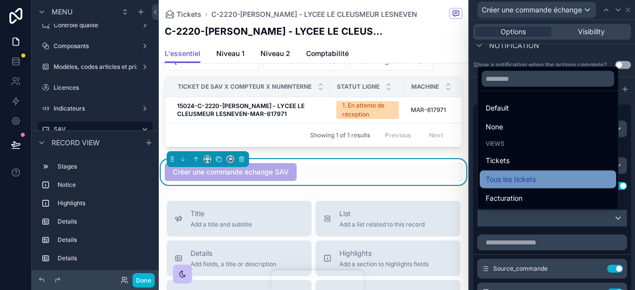
scroll to position [270, 0]
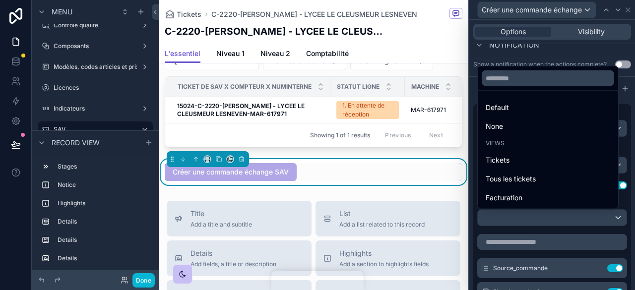
click at [542, 73] on div at bounding box center [552, 145] width 166 height 290
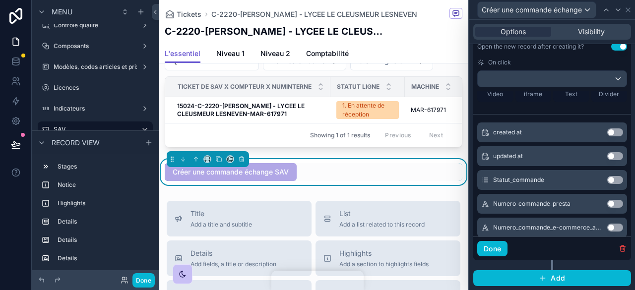
scroll to position [0, 0]
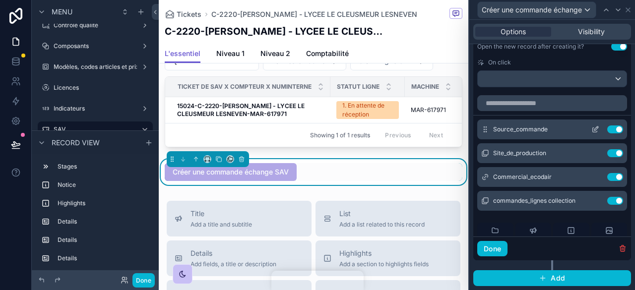
click at [592, 133] on icon at bounding box center [596, 130] width 8 height 8
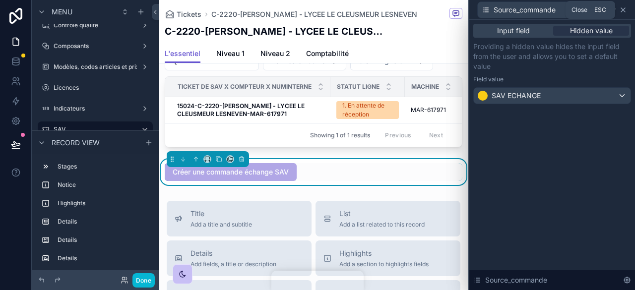
click at [624, 7] on icon at bounding box center [623, 10] width 8 height 8
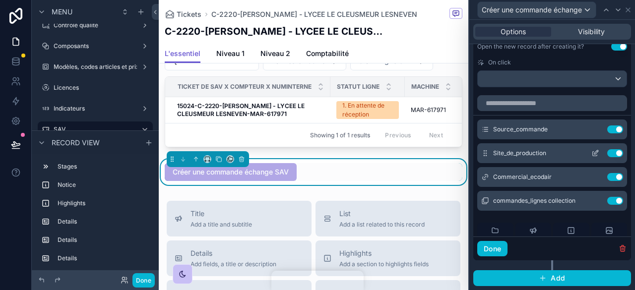
click at [588, 157] on button at bounding box center [596, 153] width 16 height 8
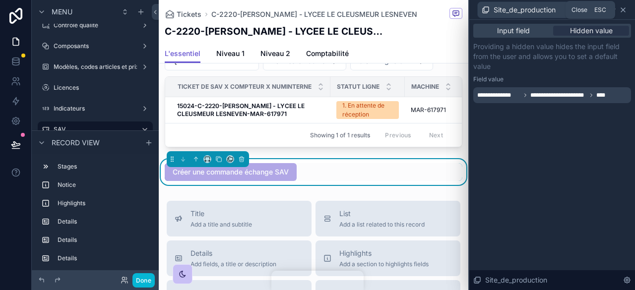
click at [623, 9] on icon at bounding box center [623, 10] width 4 height 4
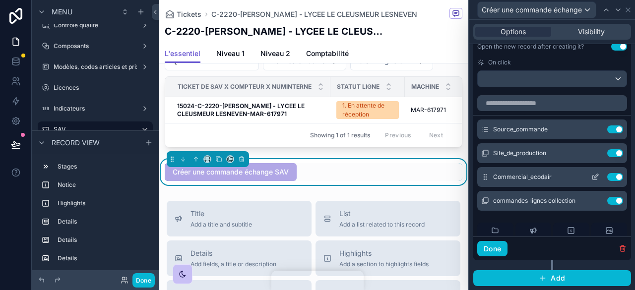
click at [592, 180] on icon at bounding box center [596, 177] width 8 height 8
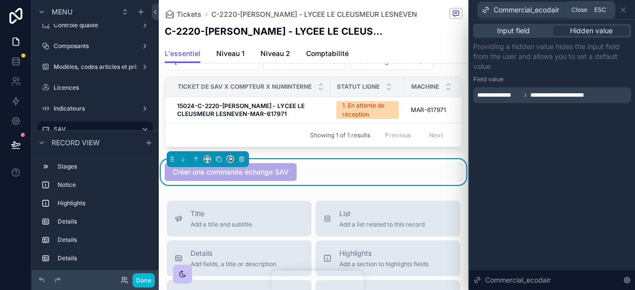
click at [621, 11] on icon at bounding box center [623, 10] width 4 height 4
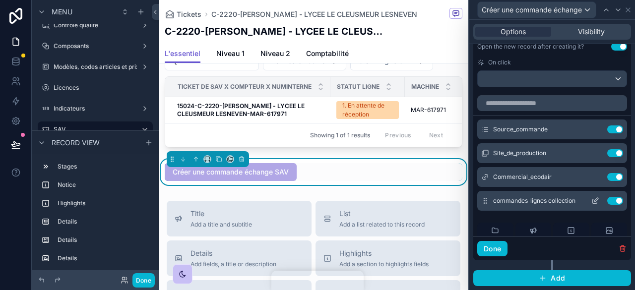
click at [592, 205] on icon at bounding box center [596, 201] width 8 height 8
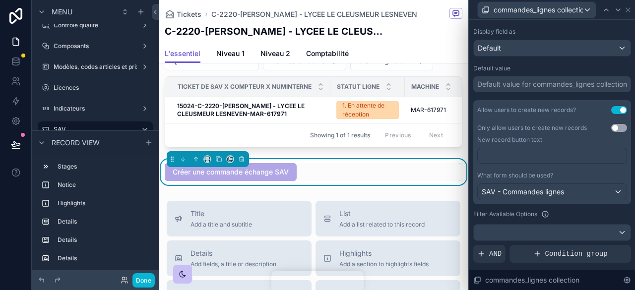
scroll to position [155, 0]
click at [611, 125] on button "Use setting" at bounding box center [619, 128] width 16 height 8
click at [629, 7] on icon at bounding box center [628, 10] width 8 height 8
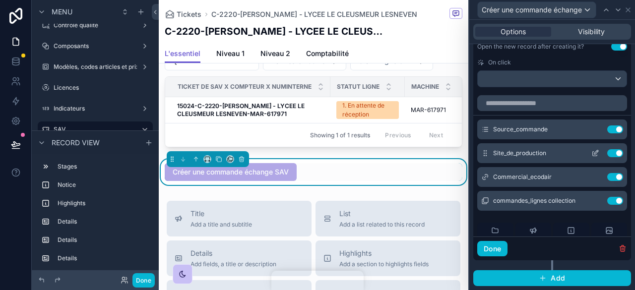
click at [592, 157] on icon at bounding box center [596, 153] width 8 height 8
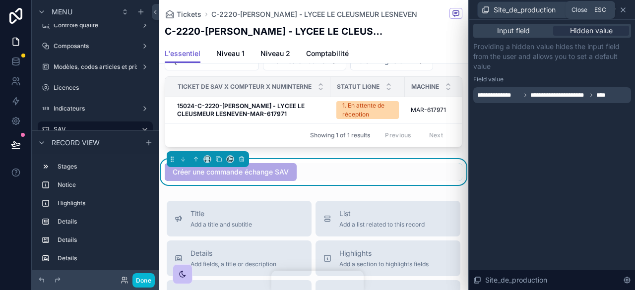
click at [624, 10] on icon at bounding box center [623, 10] width 8 height 8
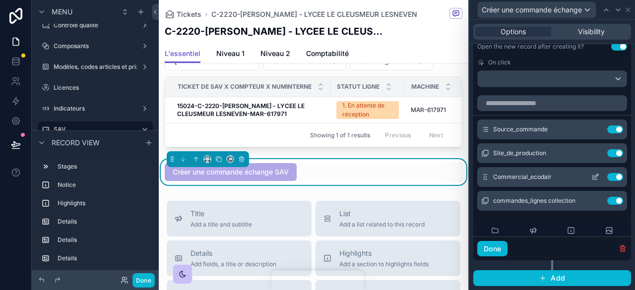
click at [592, 181] on icon at bounding box center [596, 177] width 8 height 8
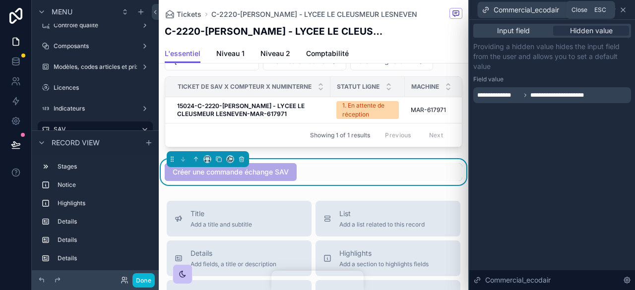
click at [625, 10] on icon at bounding box center [623, 10] width 8 height 8
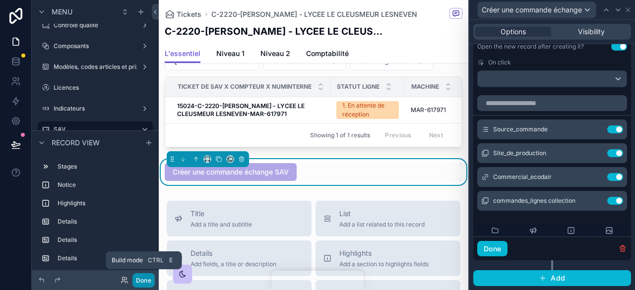
click at [138, 276] on button "Done" at bounding box center [143, 280] width 22 height 14
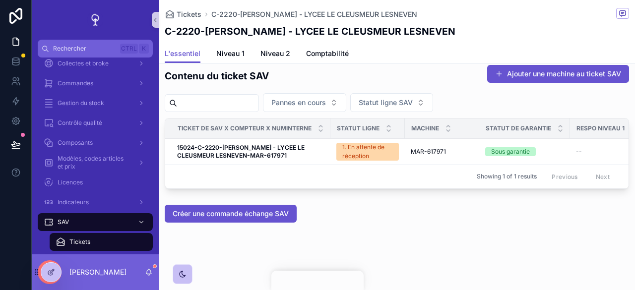
scroll to position [794, 0]
click at [249, 220] on button "Créer une commande échange SAV" at bounding box center [231, 214] width 132 height 18
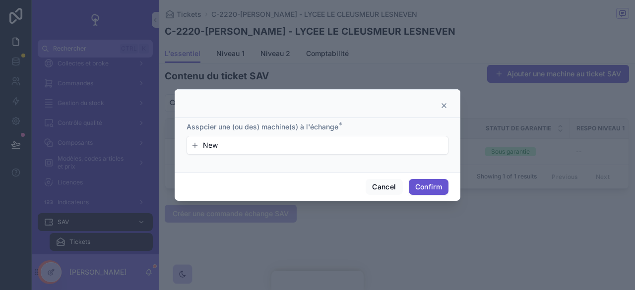
click at [392, 151] on div "New" at bounding box center [317, 145] width 261 height 18
click at [240, 145] on button "New" at bounding box center [317, 145] width 253 height 10
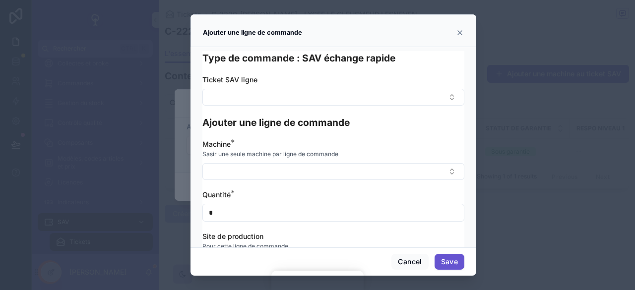
scroll to position [127, 0]
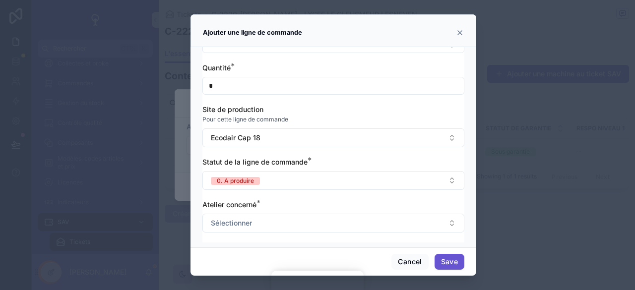
click at [461, 30] on icon at bounding box center [460, 33] width 8 height 8
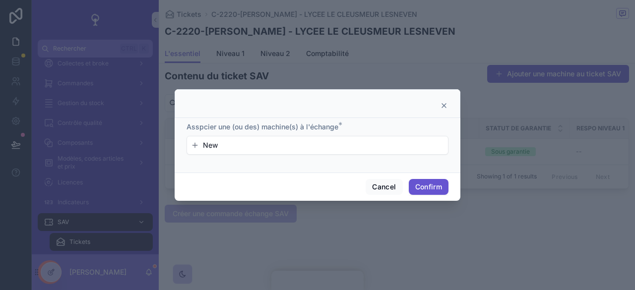
click at [442, 104] on icon at bounding box center [444, 106] width 8 height 8
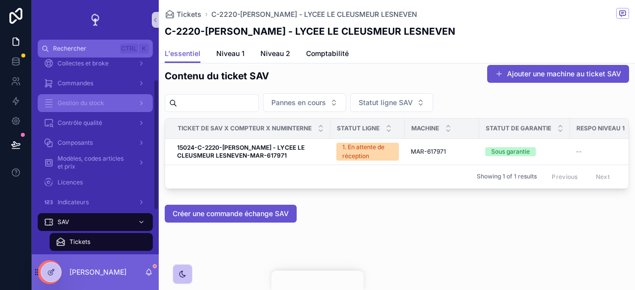
scroll to position [19, 0]
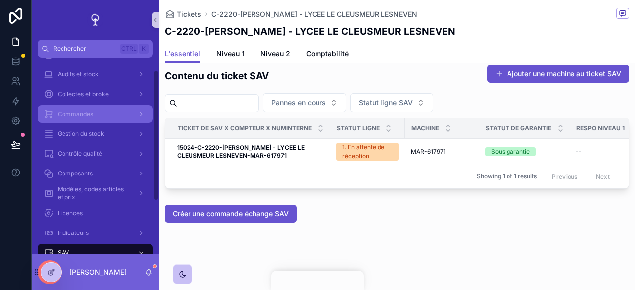
click at [125, 112] on div "Commandes" at bounding box center [95, 114] width 103 height 16
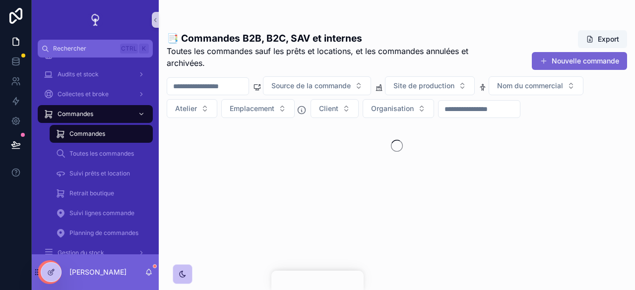
click at [557, 57] on button "Nouvelle commande" at bounding box center [579, 61] width 95 height 18
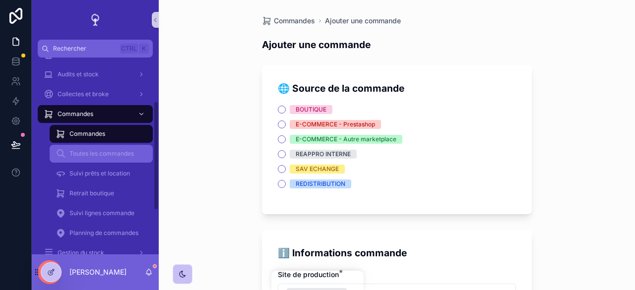
scroll to position [158, 0]
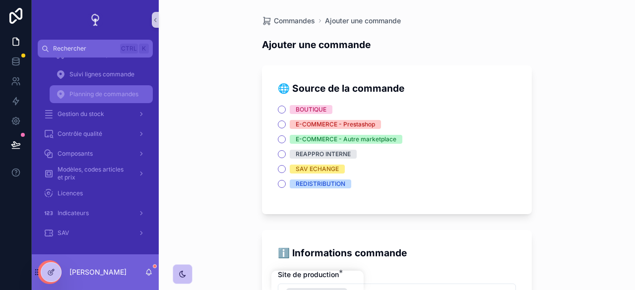
click at [114, 95] on span "Planning de commandes" at bounding box center [103, 94] width 69 height 8
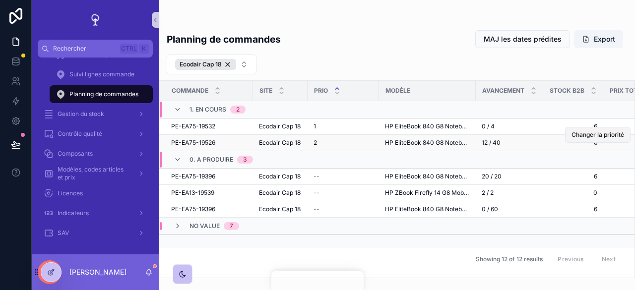
click at [585, 128] on button "Changer la priorité" at bounding box center [598, 135] width 66 height 16
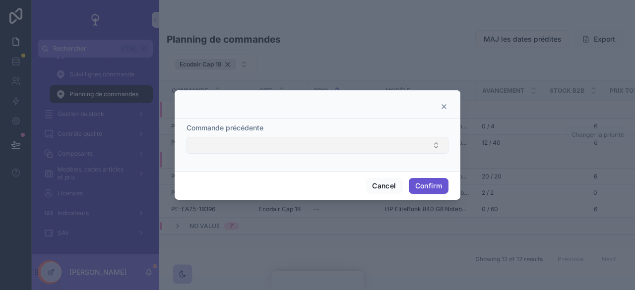
click at [379, 151] on button "Select Button" at bounding box center [318, 145] width 262 height 17
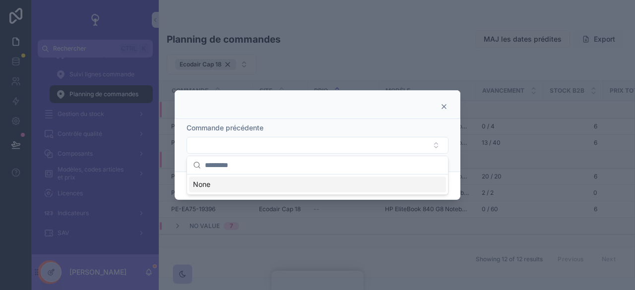
click at [444, 106] on icon at bounding box center [444, 107] width 8 height 8
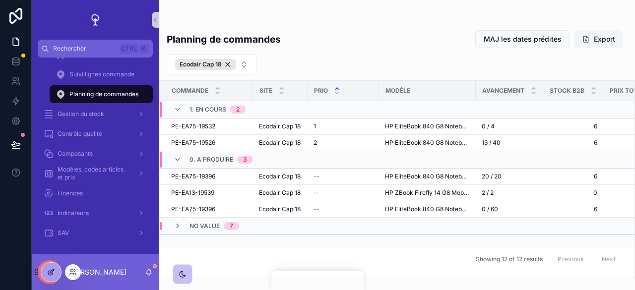
click at [51, 265] on div at bounding box center [51, 272] width 20 height 19
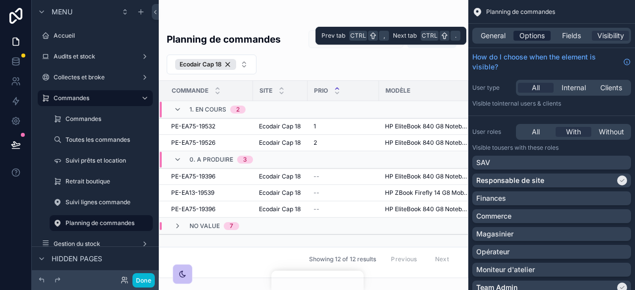
click at [520, 37] on span "Options" at bounding box center [532, 36] width 25 height 10
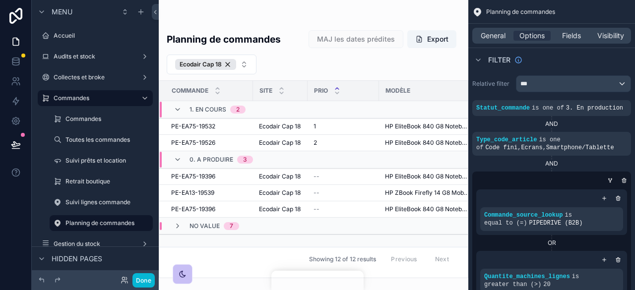
click at [546, 118] on div "AND" at bounding box center [551, 124] width 159 height 16
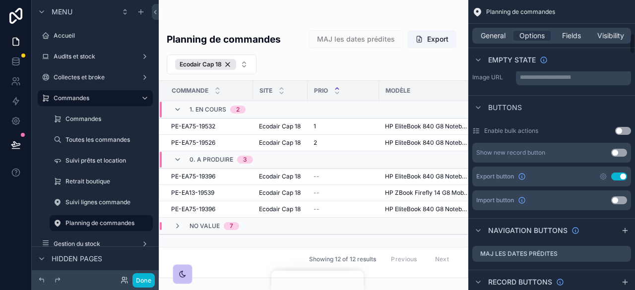
scroll to position [516, 0]
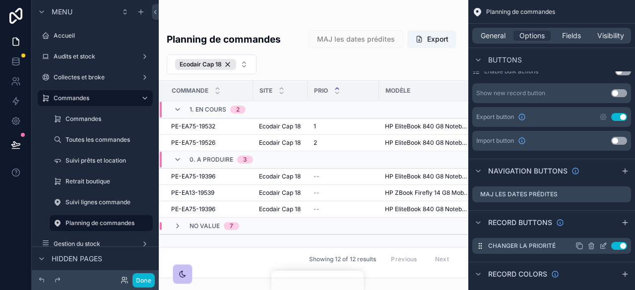
click at [0, 0] on icon "scrollable content" at bounding box center [0, 0] width 0 height 0
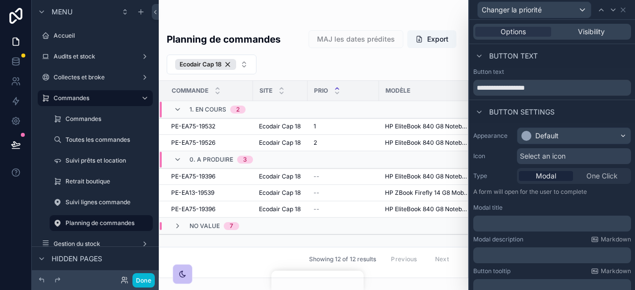
scroll to position [237, 0]
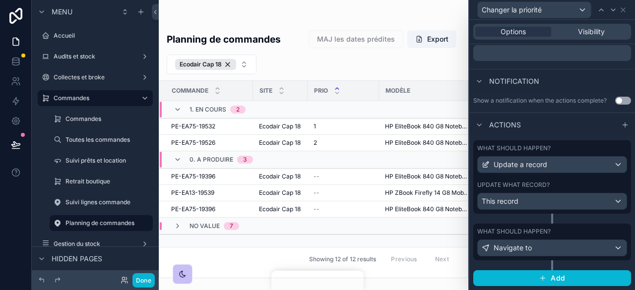
click at [523, 152] on label "What should happen?" at bounding box center [513, 148] width 73 height 8
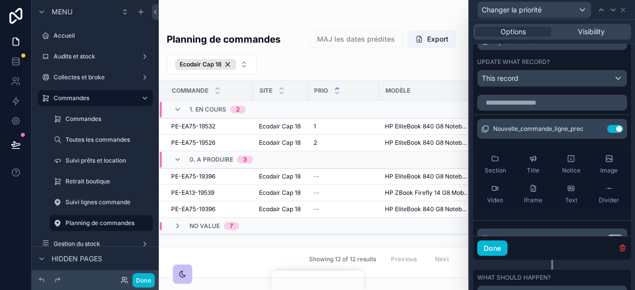
scroll to position [373, 0]
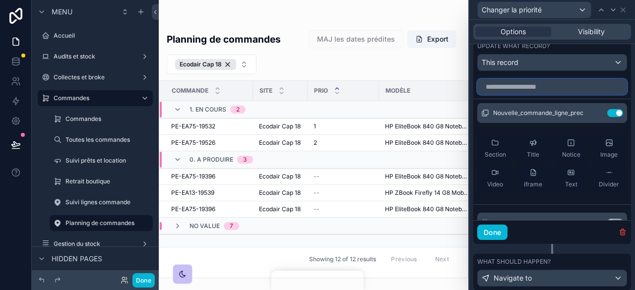
click at [533, 92] on input "text" at bounding box center [552, 87] width 150 height 16
type input "********"
click at [607, 117] on button "Use setting" at bounding box center [615, 113] width 16 height 8
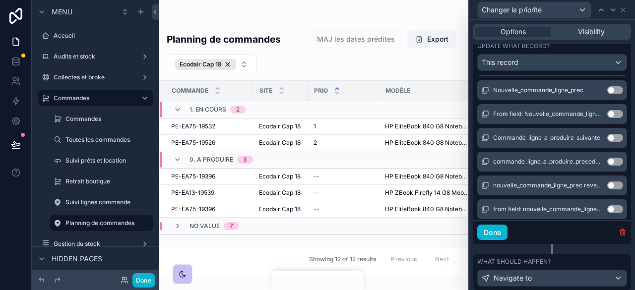
scroll to position [317, 0]
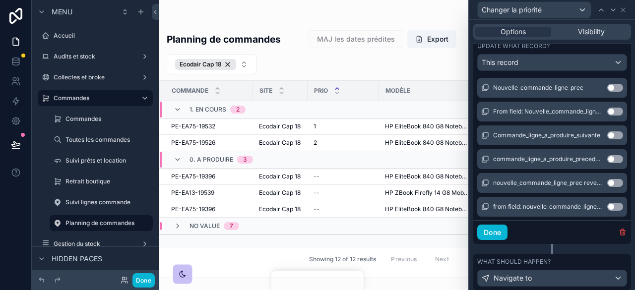
click at [596, 169] on div "commande_ligne_a_produire_precedente reverse collection Use setting" at bounding box center [552, 159] width 150 height 20
click at [607, 163] on button "Use setting" at bounding box center [615, 159] width 16 height 8
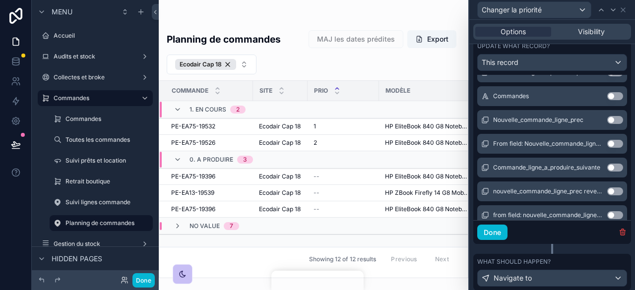
scroll to position [349, 0]
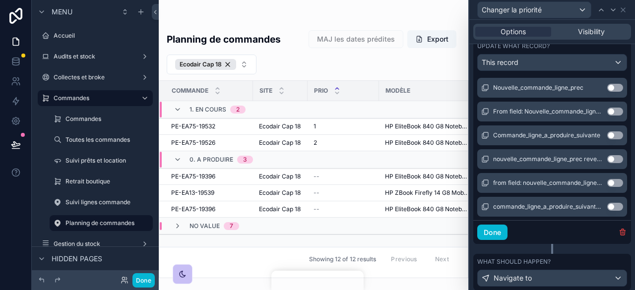
click at [607, 163] on button "Use setting" at bounding box center [615, 159] width 16 height 8
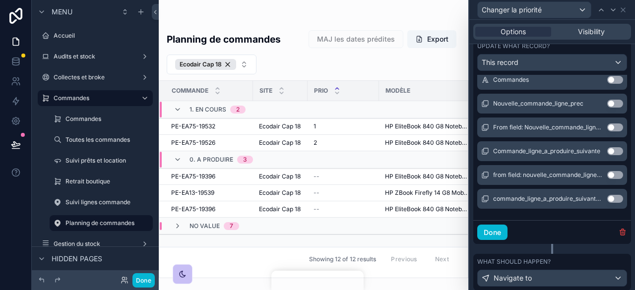
click at [599, 161] on div "Commande_ligne_a_produire_suivante Use setting" at bounding box center [552, 151] width 150 height 20
click at [492, 234] on button "Done" at bounding box center [492, 233] width 30 height 16
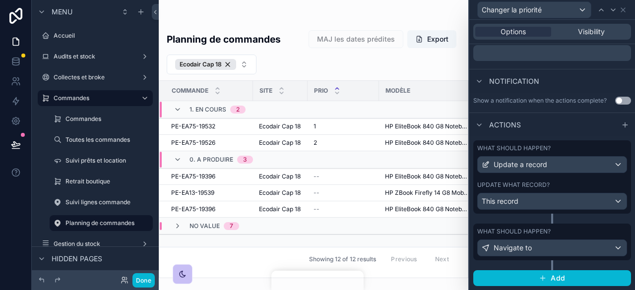
scroll to position [240, 0]
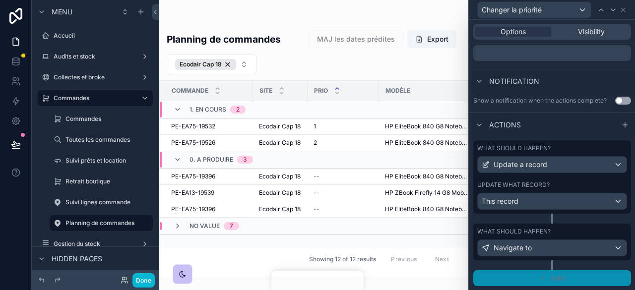
click at [539, 272] on button "Add" at bounding box center [552, 278] width 158 height 16
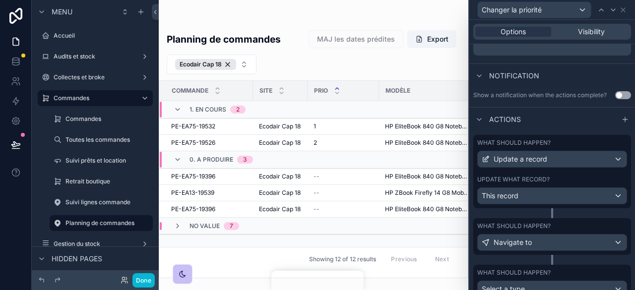
scroll to position [286, 0]
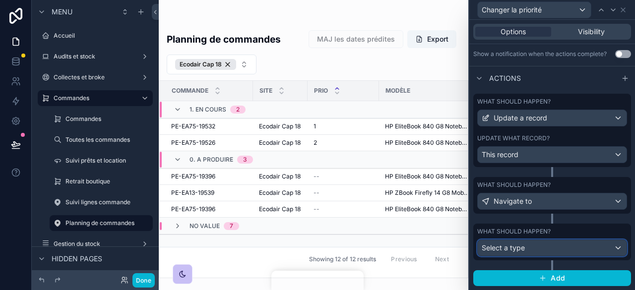
click at [520, 248] on span "Select a type" at bounding box center [503, 248] width 43 height 8
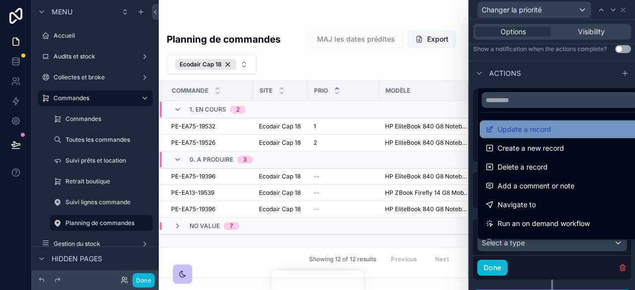
click at [519, 122] on div "Update a record" at bounding box center [560, 130] width 160 height 18
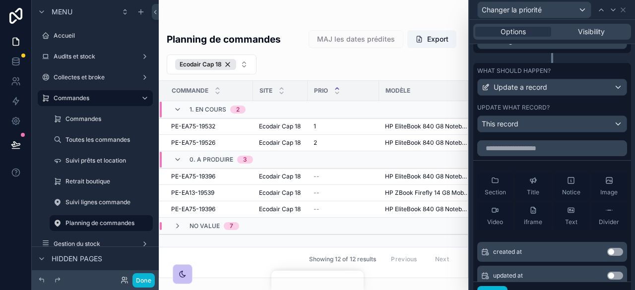
scroll to position [449, 0]
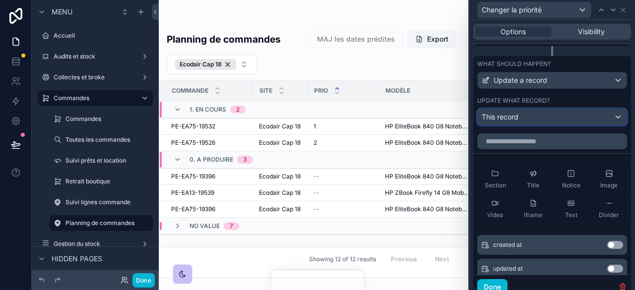
click at [508, 122] on span "This record" at bounding box center [500, 117] width 37 height 10
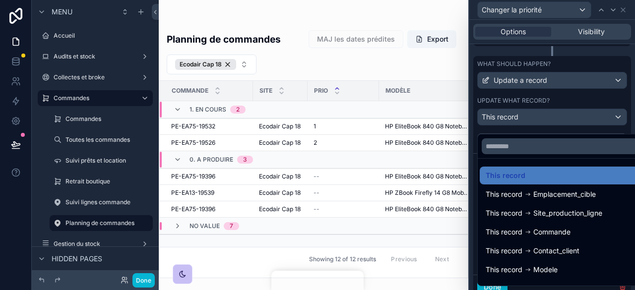
click at [533, 73] on div at bounding box center [552, 145] width 166 height 290
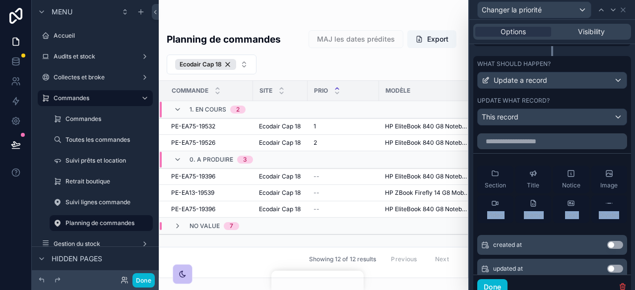
drag, startPoint x: 627, startPoint y: 205, endPoint x: 622, endPoint y: 176, distance: 29.3
click at [622, 176] on div "What should happen? Update a record Update what record? This record What should…" at bounding box center [552, 125] width 166 height 406
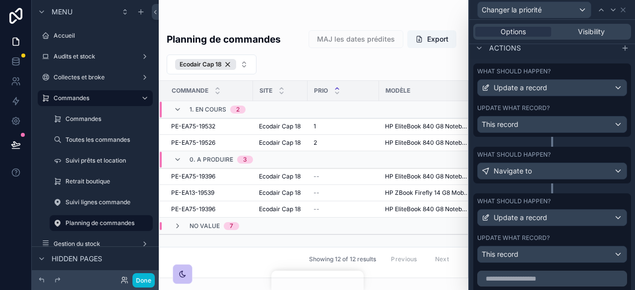
scroll to position [305, 0]
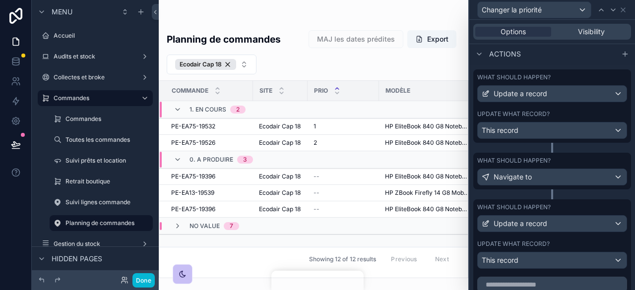
drag, startPoint x: 635, startPoint y: 139, endPoint x: 562, endPoint y: 64, distance: 104.2
click at [562, 64] on div "Actions" at bounding box center [552, 54] width 166 height 24
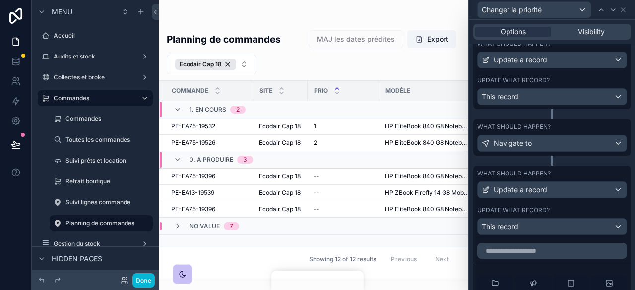
scroll to position [373, 0]
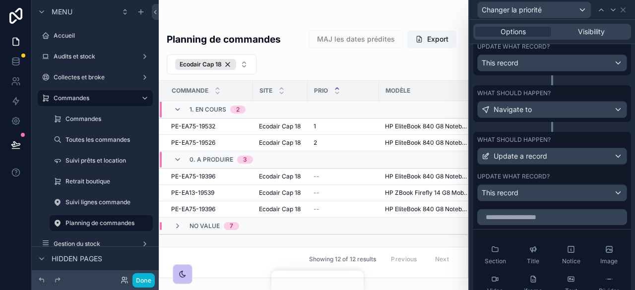
click at [521, 150] on div "What should happen? Update a record" at bounding box center [552, 150] width 150 height 29
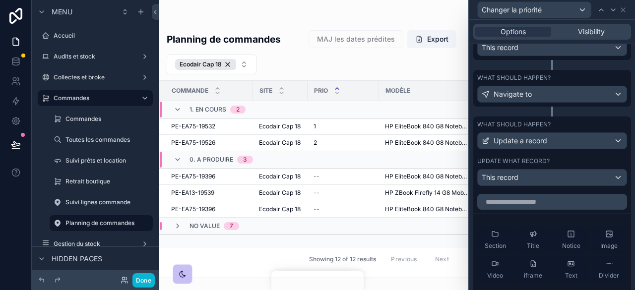
scroll to position [389, 0]
click at [545, 185] on div "This record" at bounding box center [552, 177] width 149 height 16
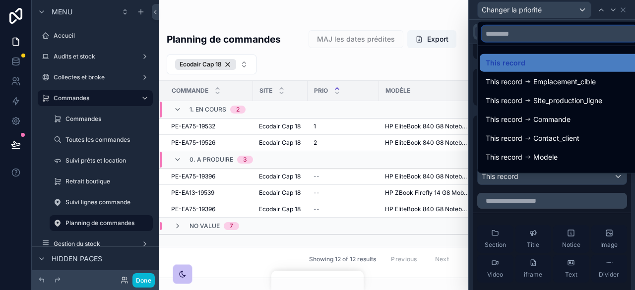
click at [503, 35] on input "text" at bounding box center [560, 34] width 156 height 16
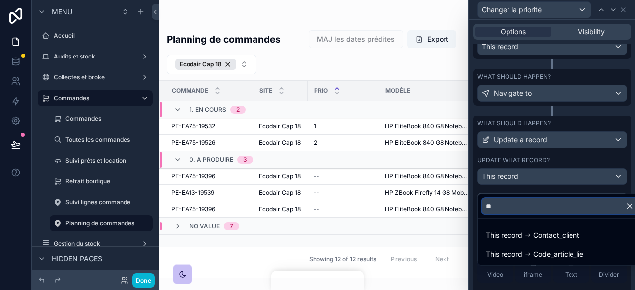
type input "*"
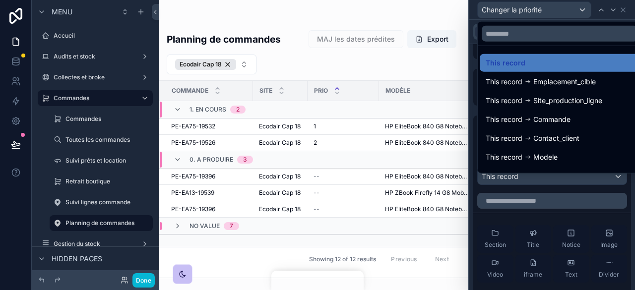
click at [527, 188] on div at bounding box center [552, 145] width 166 height 290
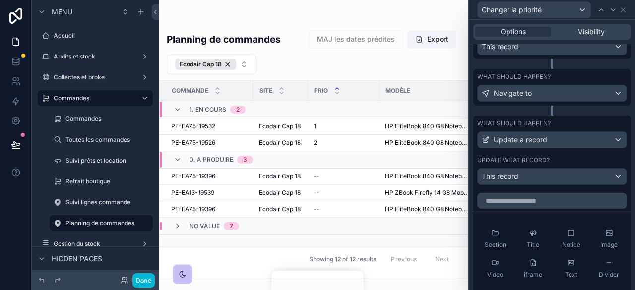
click at [591, 128] on div "What should happen?" at bounding box center [552, 124] width 150 height 8
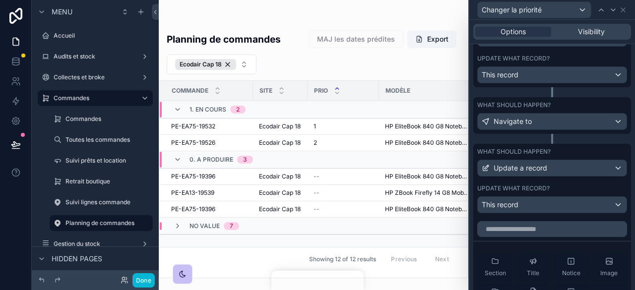
scroll to position [362, 0]
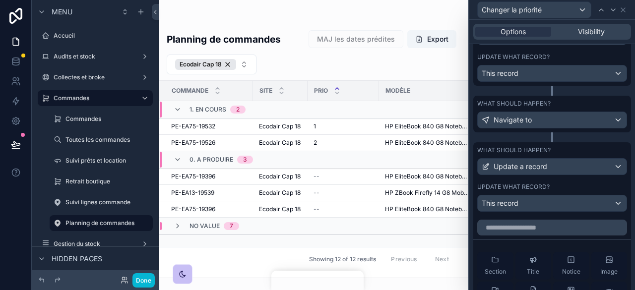
click at [589, 154] on div "What should happen?" at bounding box center [552, 150] width 150 height 8
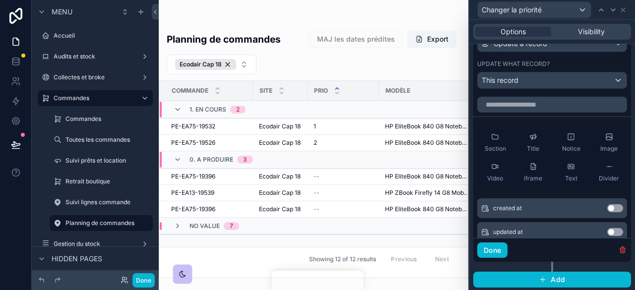
scroll to position [491, 0]
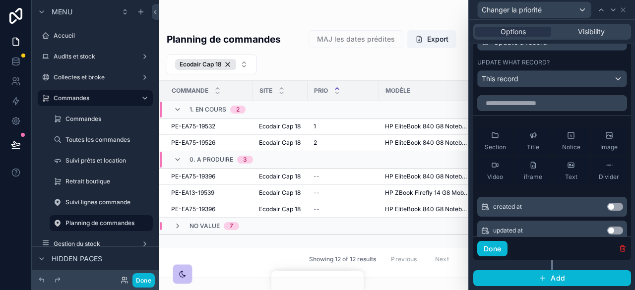
click at [619, 253] on icon "button" at bounding box center [623, 249] width 8 height 8
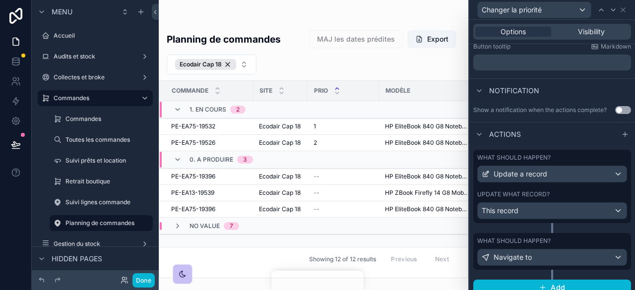
scroll to position [240, 0]
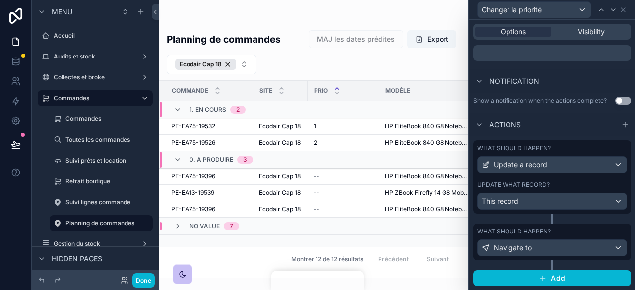
click at [564, 185] on div "Update what record?" at bounding box center [552, 185] width 150 height 8
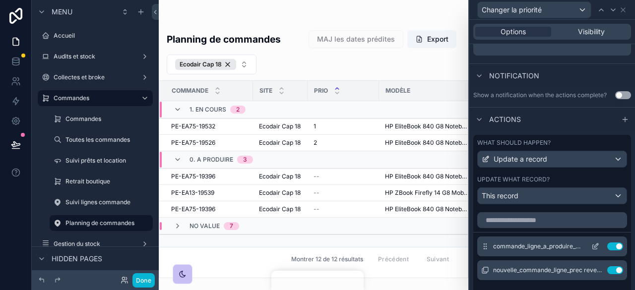
click at [607, 251] on button "Use setting" at bounding box center [615, 247] width 16 height 8
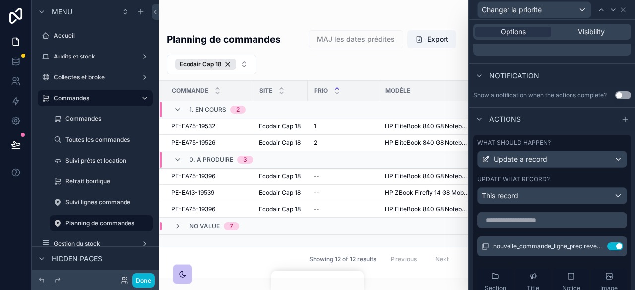
click at [607, 251] on button "Use setting" at bounding box center [615, 247] width 16 height 8
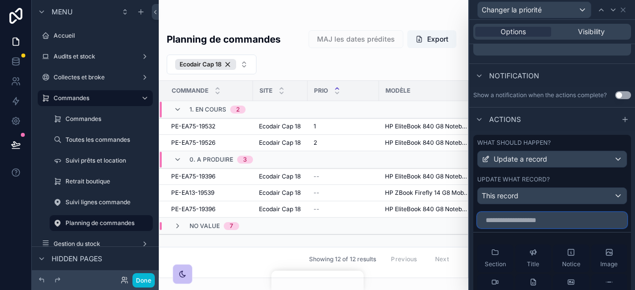
click at [528, 225] on input "text" at bounding box center [552, 220] width 150 height 16
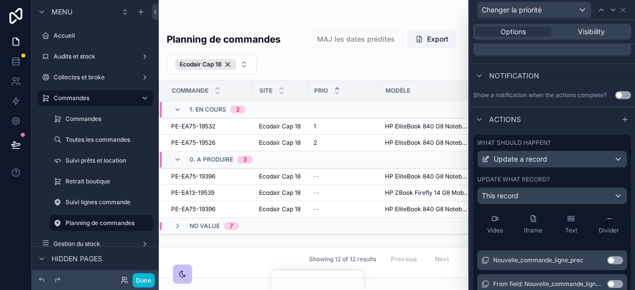
scroll to position [303, 0]
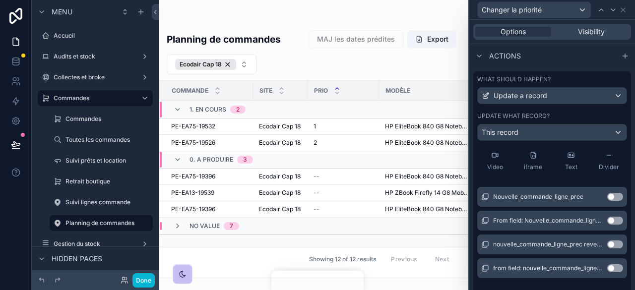
type input "********"
click at [607, 201] on button "Use setting" at bounding box center [615, 197] width 16 height 8
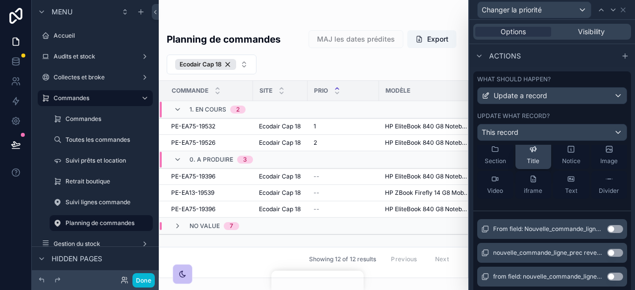
scroll to position [0, 0]
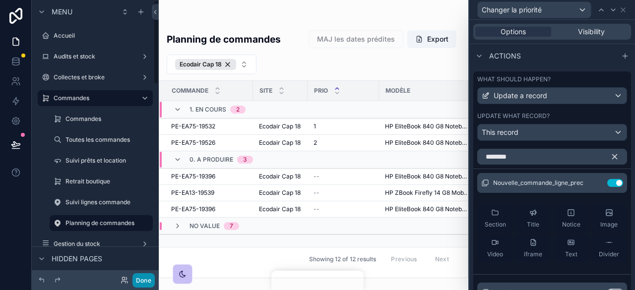
click at [143, 283] on button "Done" at bounding box center [143, 280] width 22 height 14
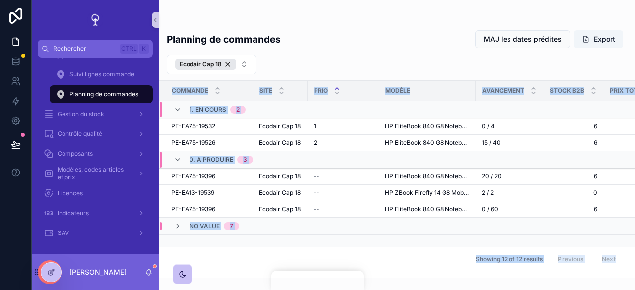
drag, startPoint x: 195, startPoint y: 77, endPoint x: 43, endPoint y: -41, distance: 192.8
click at [43, 0] on html "Rechercher Ctrl K Accueil Audits et stock Collectes et broke Commandes Commande…" at bounding box center [317, 145] width 635 height 290
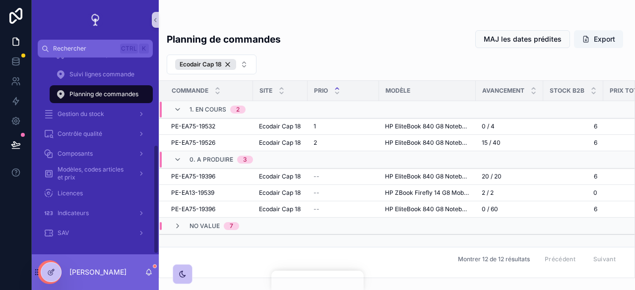
click at [455, 33] on div "Planning de commandes MAJ les dates prédites Export" at bounding box center [397, 39] width 461 height 19
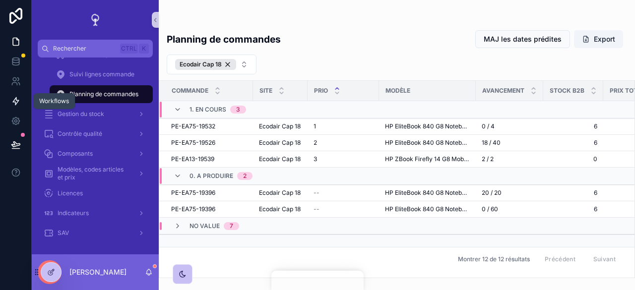
click at [16, 100] on icon at bounding box center [16, 101] width 6 height 7
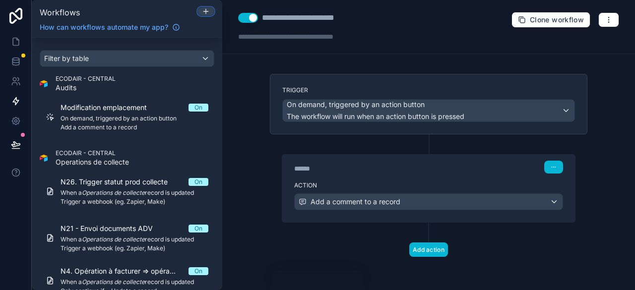
click at [211, 13] on div at bounding box center [206, 11] width 16 height 8
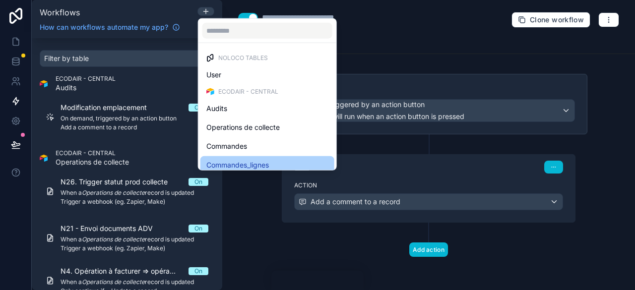
click at [256, 160] on span "Commandes_lignes" at bounding box center [237, 165] width 63 height 12
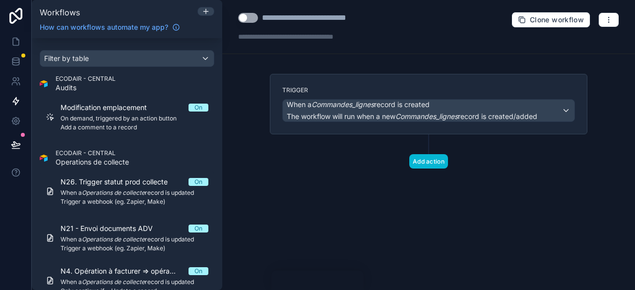
click at [313, 17] on div "**********" at bounding box center [327, 18] width 130 height 12
drag, startPoint x: 393, startPoint y: 13, endPoint x: 252, endPoint y: 23, distance: 140.8
click at [252, 23] on div "**********" at bounding box center [428, 27] width 413 height 54
type div "**********"
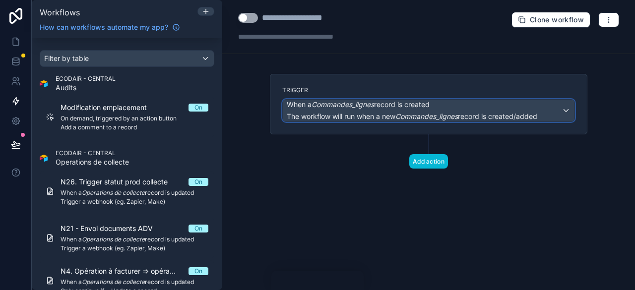
click at [438, 109] on div "When a Commandes_lignes record is created The workflow will run when a new Comm…" at bounding box center [412, 111] width 251 height 22
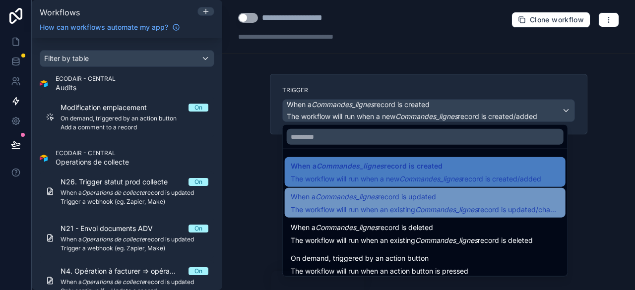
click at [404, 206] on span "The workflow will run when an existing Commandes_lignes record is updated/chang…" at bounding box center [429, 209] width 276 height 8
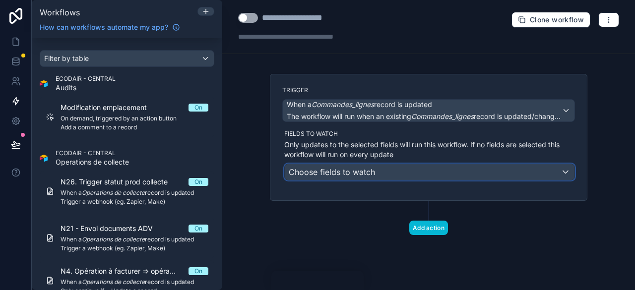
click at [355, 175] on span "Choose fields to watch" at bounding box center [332, 172] width 86 height 10
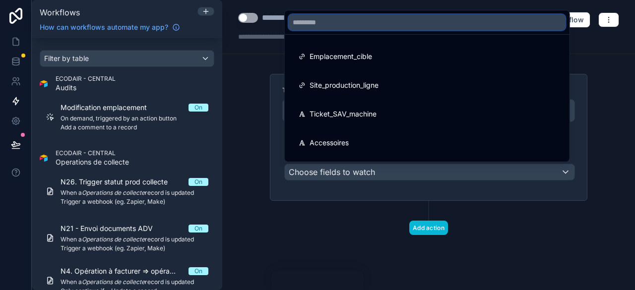
click at [319, 27] on input "text" at bounding box center [427, 22] width 277 height 16
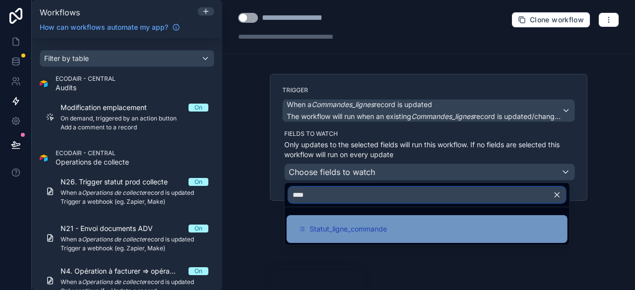
type input "****"
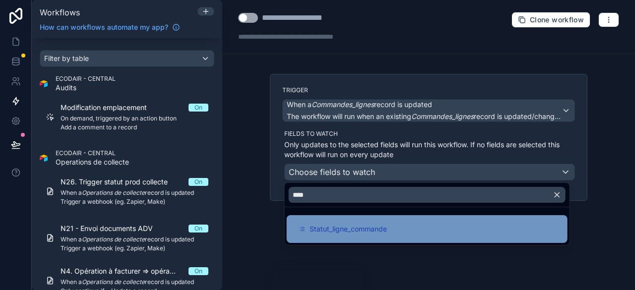
click at [374, 231] on span "Statut_ligne_commande" at bounding box center [348, 229] width 77 height 12
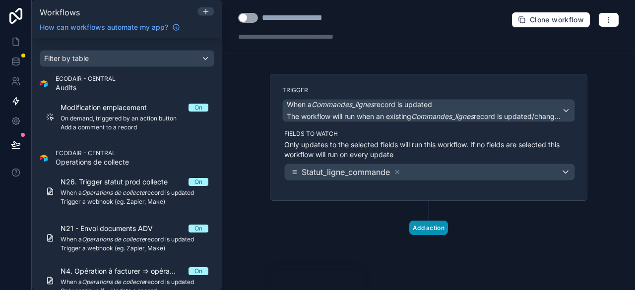
click at [430, 228] on button "Add action" at bounding box center [428, 228] width 39 height 14
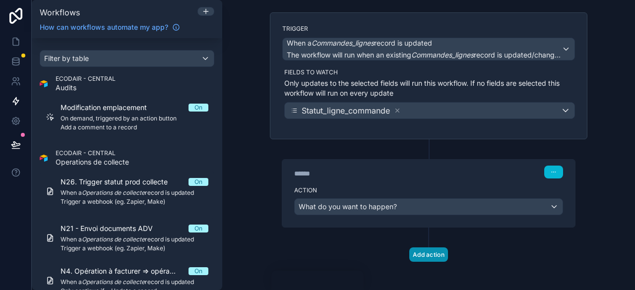
scroll to position [63, 0]
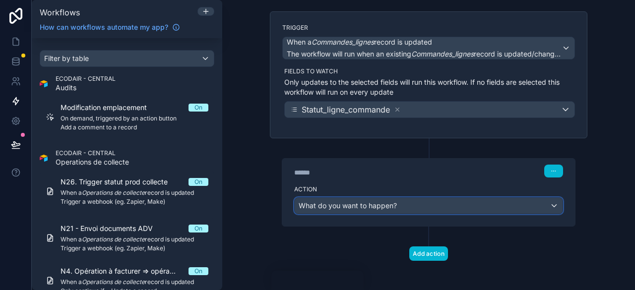
click at [413, 205] on div "What do you want to happen?" at bounding box center [429, 206] width 268 height 16
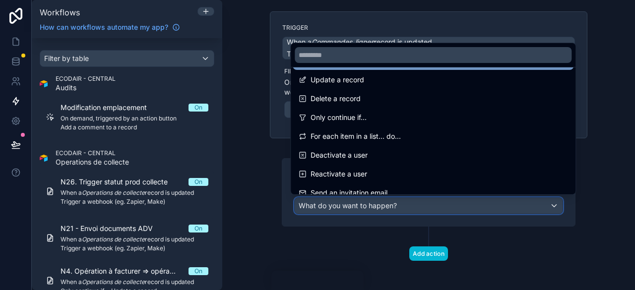
scroll to position [99, 0]
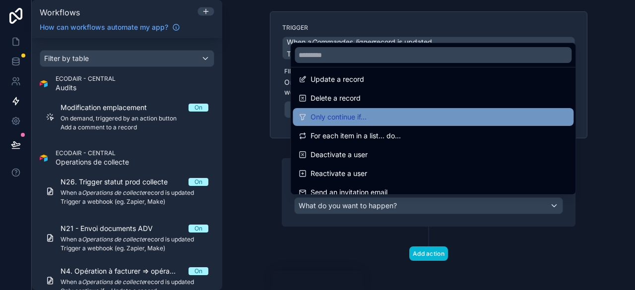
click at [354, 116] on span "Only continue if..." at bounding box center [339, 117] width 56 height 12
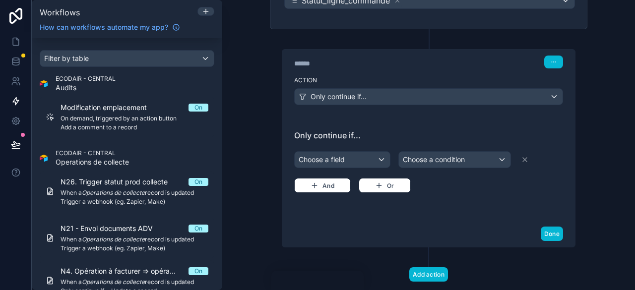
scroll to position [191, 0]
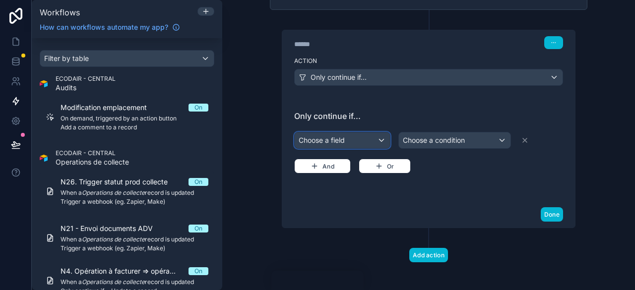
click at [353, 134] on div "Choose a field" at bounding box center [342, 140] width 95 height 16
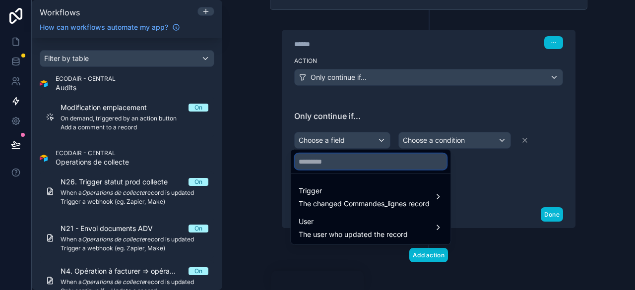
click at [334, 164] on input "text" at bounding box center [371, 162] width 152 height 16
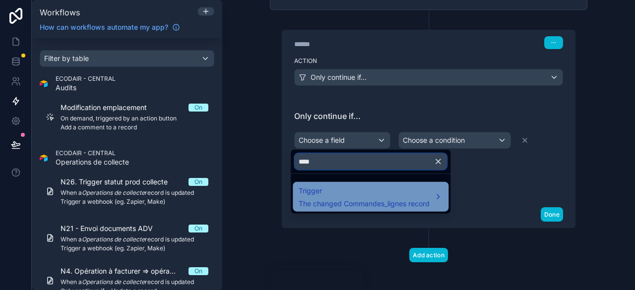
type input "****"
click at [350, 199] on span "The changed Commandes_lignes record" at bounding box center [364, 204] width 131 height 10
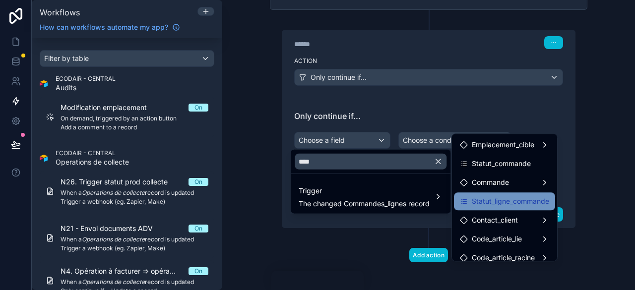
click at [513, 206] on span "Statut_ligne_commande" at bounding box center [510, 202] width 77 height 12
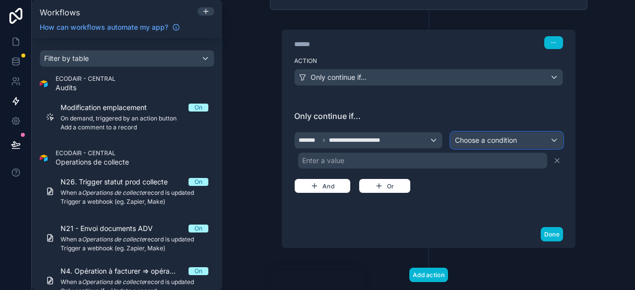
click at [478, 140] on span "Choose a condition" at bounding box center [486, 140] width 62 height 8
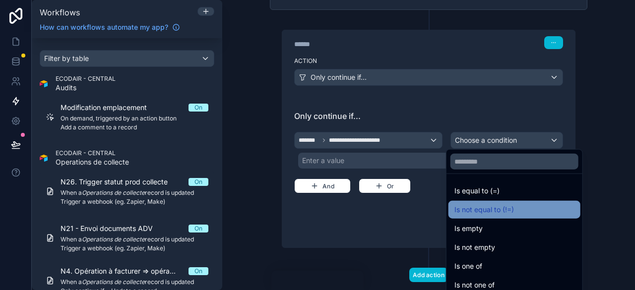
click at [493, 202] on div "Is not equal to (!=)" at bounding box center [515, 210] width 132 height 18
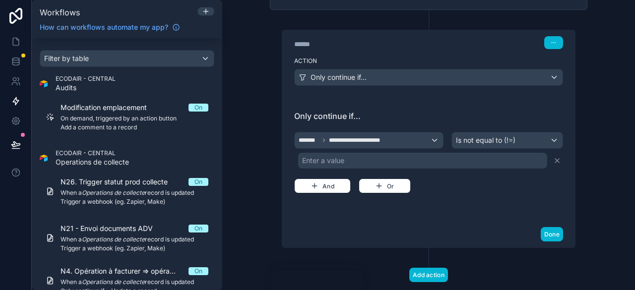
click at [405, 159] on div "Enter a value" at bounding box center [422, 161] width 249 height 16
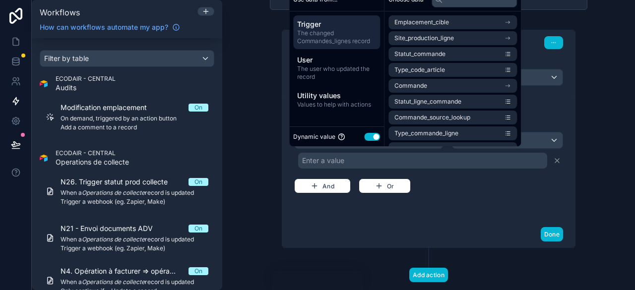
click at [370, 139] on button "Use setting" at bounding box center [372, 137] width 16 height 8
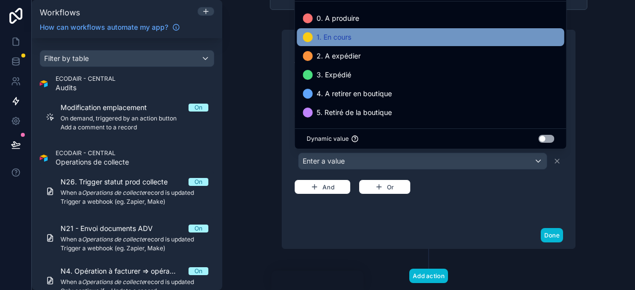
click at [333, 36] on span "1. En cours" at bounding box center [334, 37] width 35 height 12
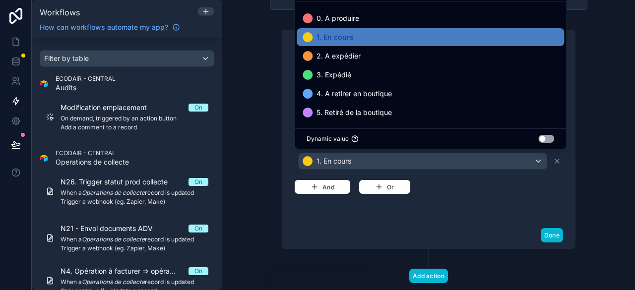
click at [353, 223] on div "Done" at bounding box center [428, 235] width 293 height 26
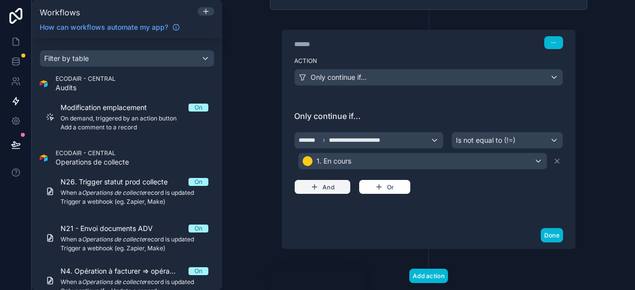
click at [328, 184] on button "And" at bounding box center [322, 187] width 57 height 15
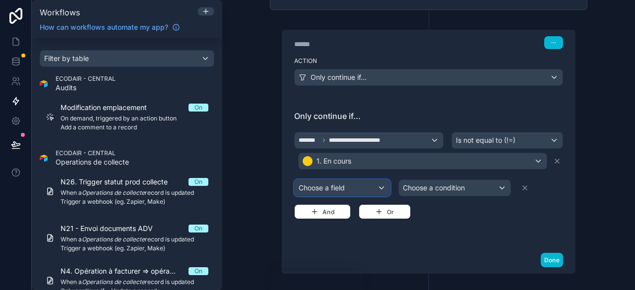
click at [380, 186] on div "Choose a field" at bounding box center [342, 188] width 95 height 16
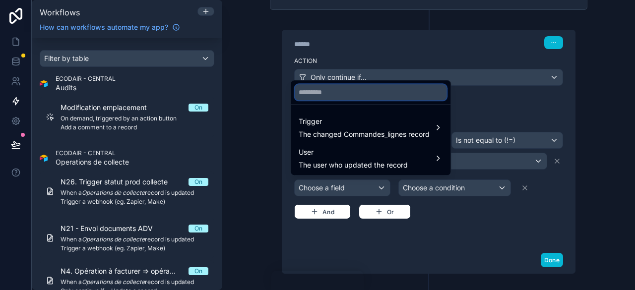
click at [344, 98] on input "text" at bounding box center [371, 92] width 152 height 16
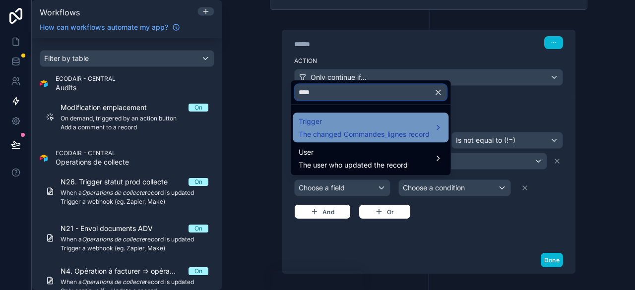
type input "****"
click at [354, 134] on span "The changed Commandes_lignes record" at bounding box center [364, 135] width 131 height 10
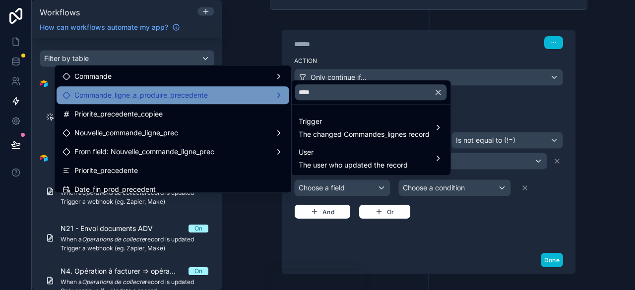
click at [198, 98] on span "Commande_ligne_a_produire_precedente" at bounding box center [140, 95] width 133 height 12
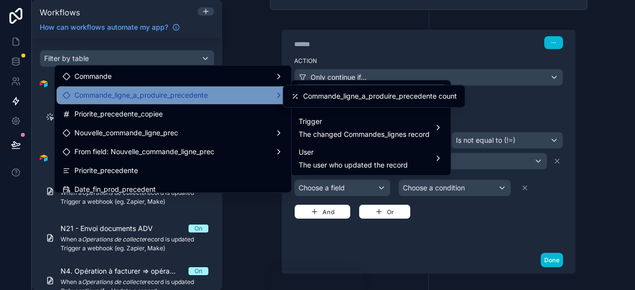
click at [169, 97] on span "Commande_ligne_a_produire_precedente" at bounding box center [140, 95] width 133 height 12
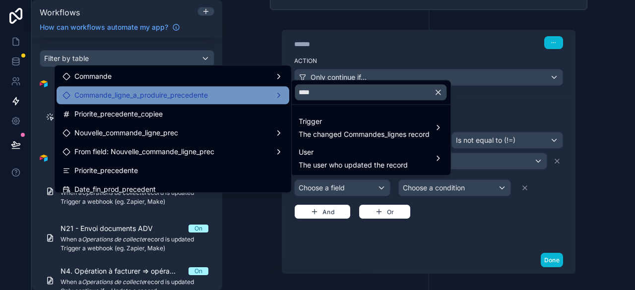
click at [169, 97] on span "Commande_ligne_a_produire_precedente" at bounding box center [140, 95] width 133 height 12
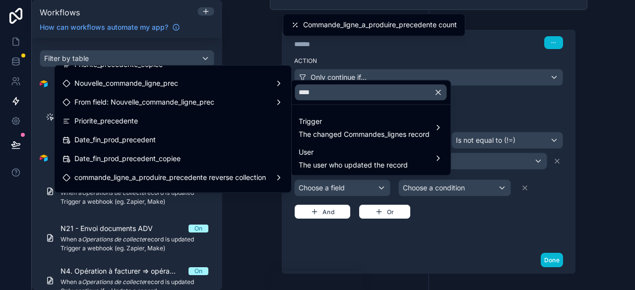
scroll to position [83, 0]
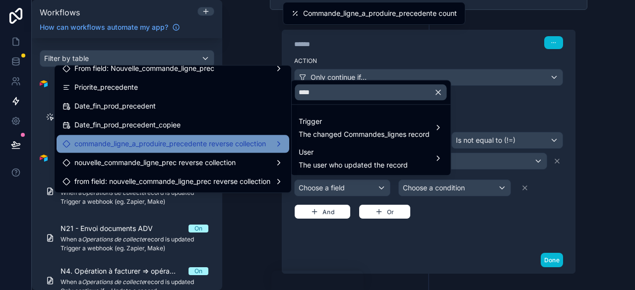
click at [207, 143] on span "commande_ligne_a_produire_precedente reverse collection" at bounding box center [170, 144] width 192 height 12
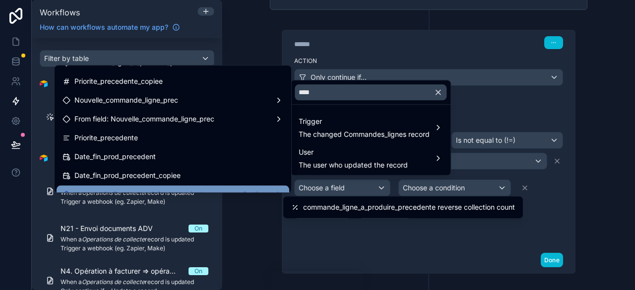
scroll to position [0, 0]
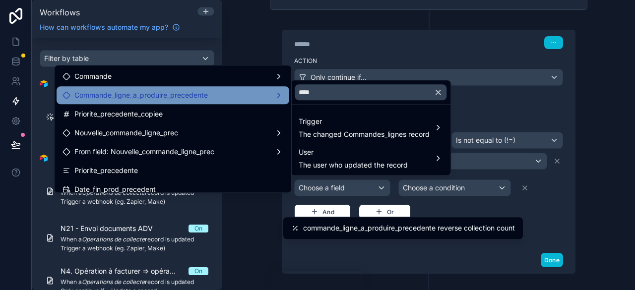
click at [155, 91] on span "Commande_ligne_a_produire_precedente" at bounding box center [140, 95] width 133 height 12
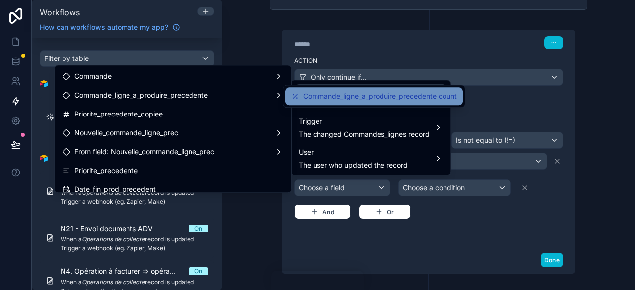
click at [382, 98] on span "Commande_ligne_a_produire_precedente count" at bounding box center [380, 96] width 154 height 12
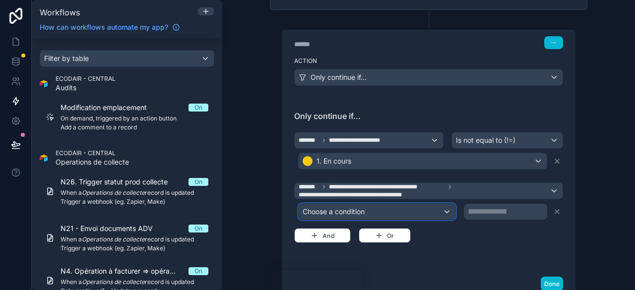
click at [431, 208] on div "Choose a condition" at bounding box center [377, 212] width 157 height 16
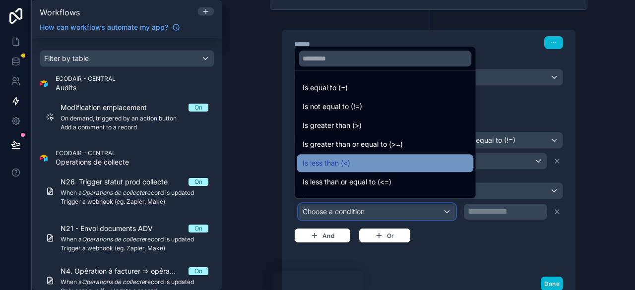
scroll to position [50, 0]
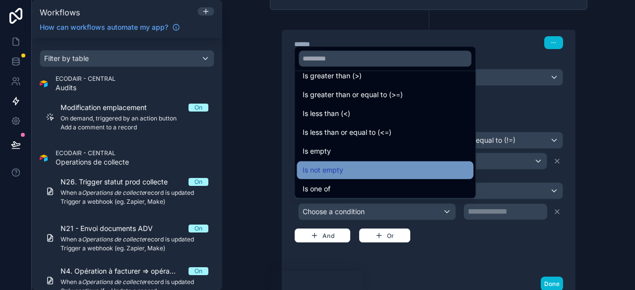
click at [348, 166] on div "Is not empty" at bounding box center [385, 170] width 165 height 12
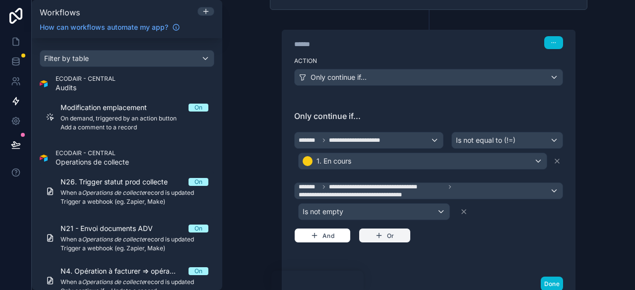
click at [379, 231] on button "Or" at bounding box center [385, 235] width 52 height 15
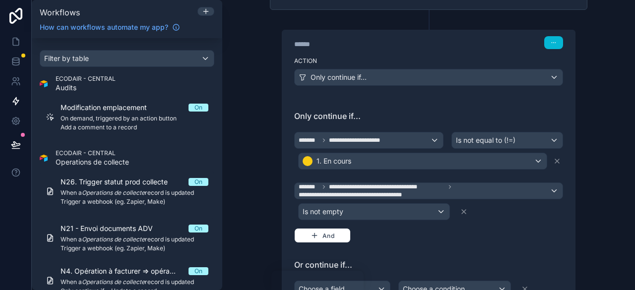
scroll to position [337, 0]
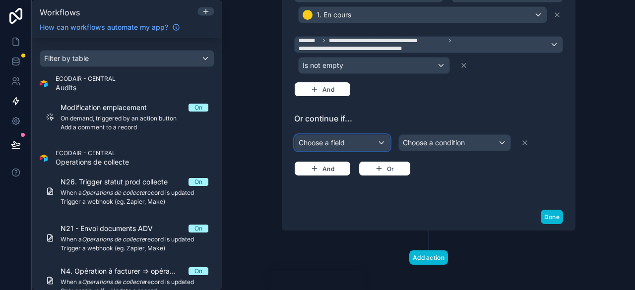
click at [354, 135] on div "Choose a field" at bounding box center [342, 143] width 95 height 16
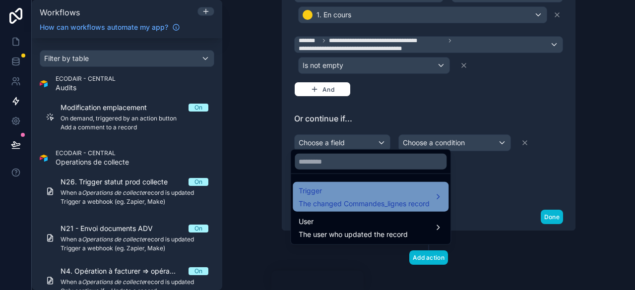
click at [345, 193] on span "Trigger" at bounding box center [364, 191] width 131 height 12
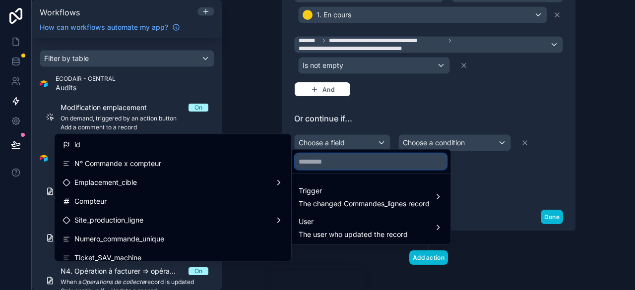
click at [344, 156] on input "text" at bounding box center [371, 162] width 152 height 16
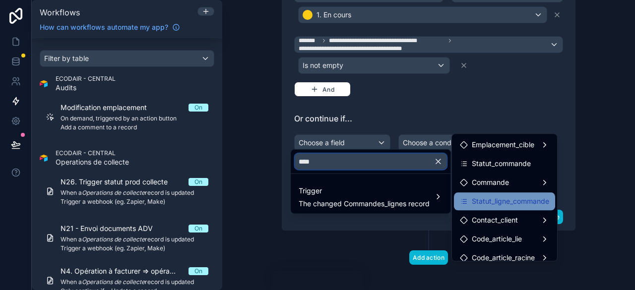
type input "****"
click at [511, 200] on span "Statut_ligne_commande" at bounding box center [510, 202] width 77 height 12
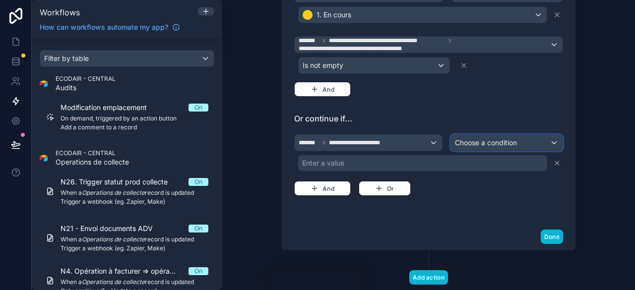
click at [490, 138] on span "Choose a condition" at bounding box center [486, 142] width 62 height 8
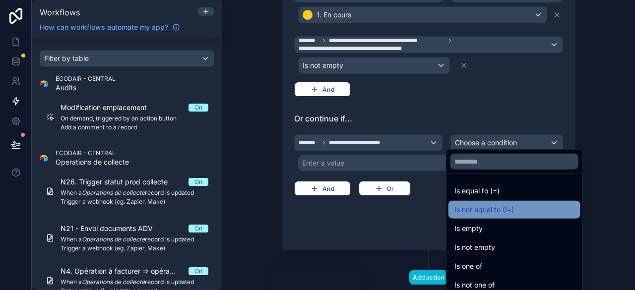
click at [508, 204] on span "Is not equal to (!=)" at bounding box center [485, 210] width 60 height 12
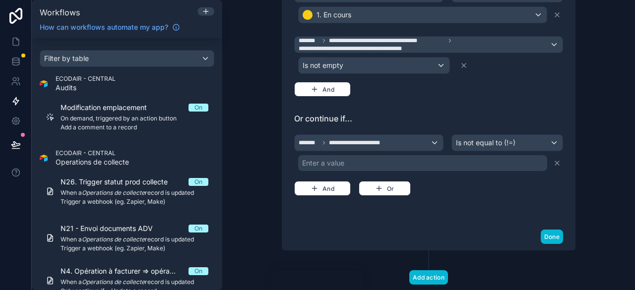
click at [379, 155] on div "Enter a value" at bounding box center [422, 163] width 249 height 16
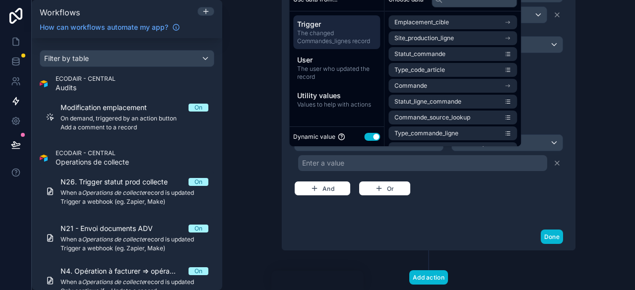
click at [372, 137] on button "Use setting" at bounding box center [372, 137] width 16 height 8
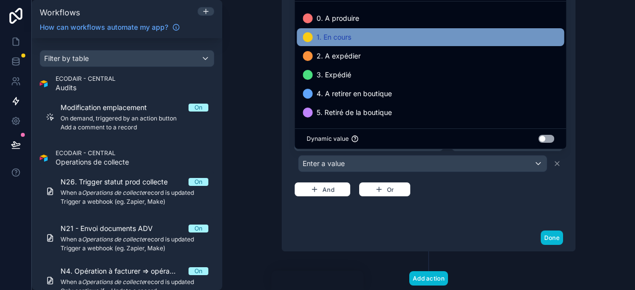
click at [340, 45] on div "1. En cours" at bounding box center [430, 37] width 267 height 18
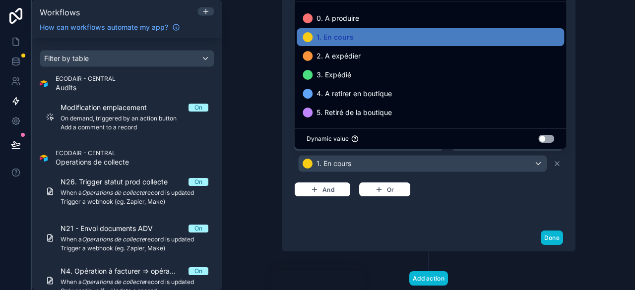
click at [459, 198] on div "**********" at bounding box center [428, 163] width 269 height 100
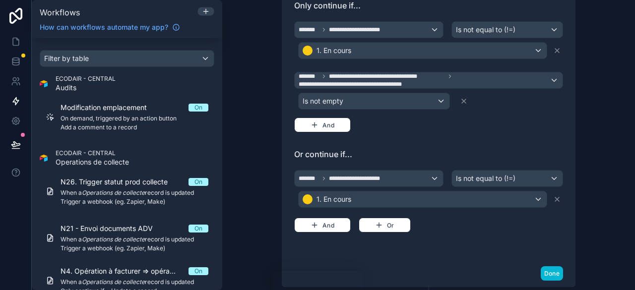
scroll to position [288, 0]
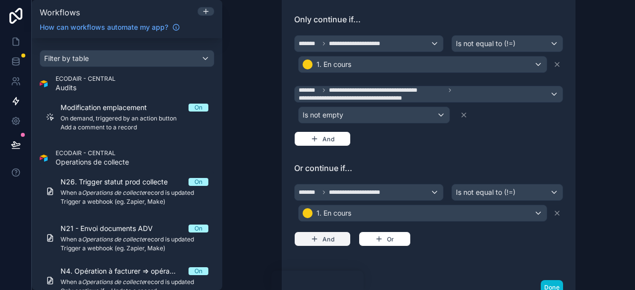
click at [331, 233] on button "And" at bounding box center [322, 239] width 57 height 15
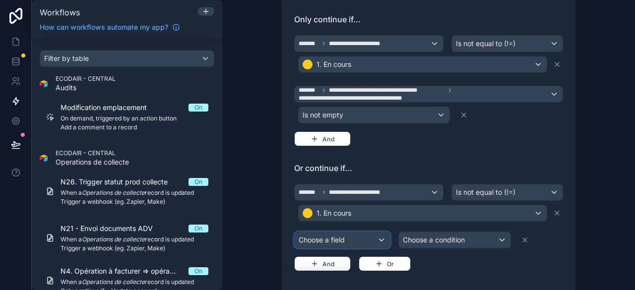
click at [347, 232] on div "Choose a field" at bounding box center [342, 240] width 95 height 16
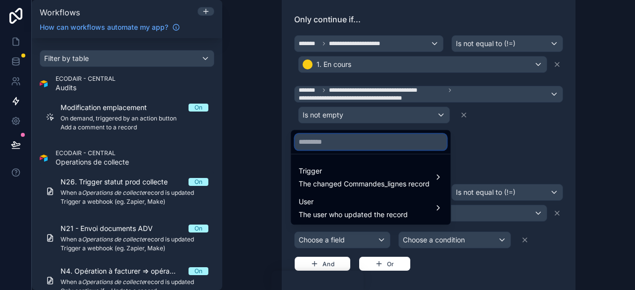
click at [325, 146] on input "text" at bounding box center [371, 142] width 152 height 16
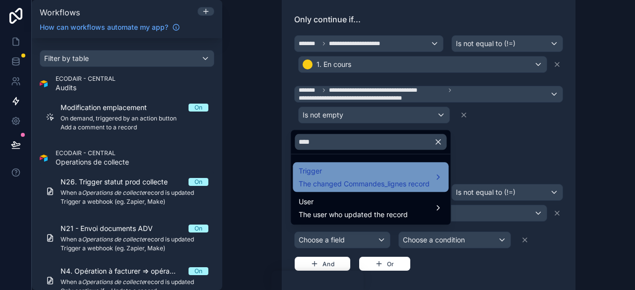
click at [338, 172] on span "Trigger" at bounding box center [364, 171] width 131 height 12
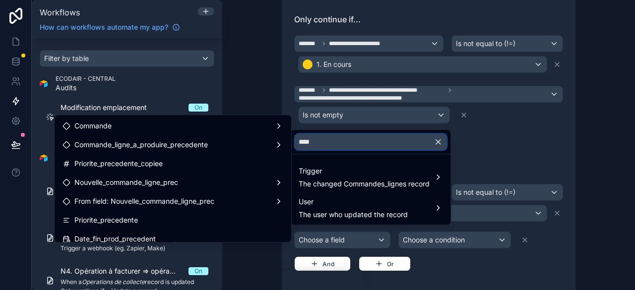
drag, startPoint x: 322, startPoint y: 144, endPoint x: 301, endPoint y: 148, distance: 21.2
click at [301, 148] on input "****" at bounding box center [371, 142] width 152 height 16
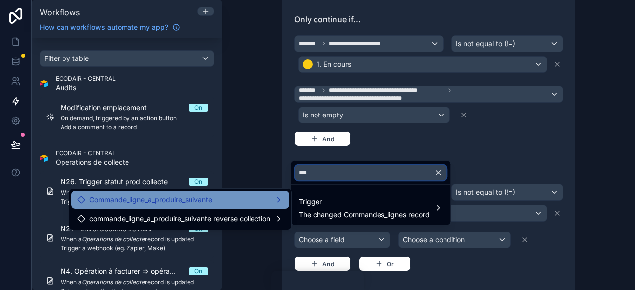
type input "***"
click at [210, 200] on span "Commande_ligne_a_produire_suivante" at bounding box center [150, 200] width 123 height 12
click at [245, 201] on div "Commande_ligne_a_produire_suivante" at bounding box center [180, 200] width 206 height 12
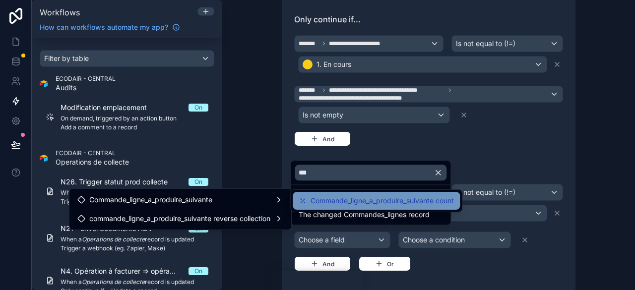
click at [323, 199] on span "Commande_ligne_a_produire_suivante count" at bounding box center [382, 201] width 143 height 12
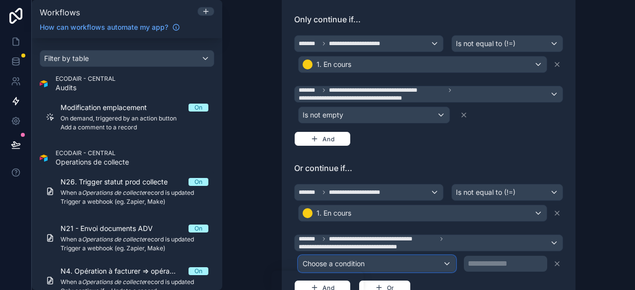
click at [436, 260] on div "Choose a condition" at bounding box center [377, 264] width 157 height 16
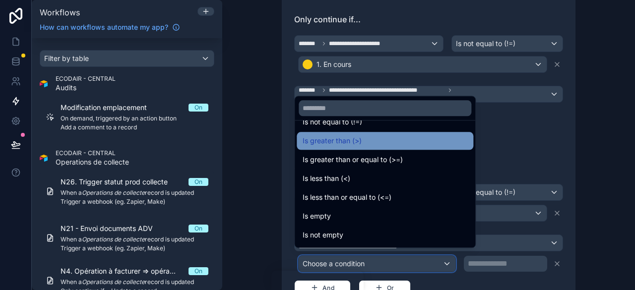
scroll to position [50, 0]
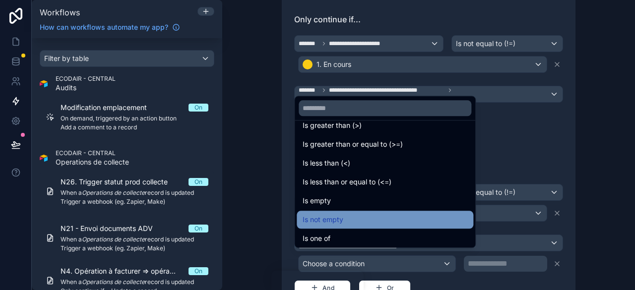
click at [341, 225] on span "Is not empty" at bounding box center [323, 220] width 41 height 12
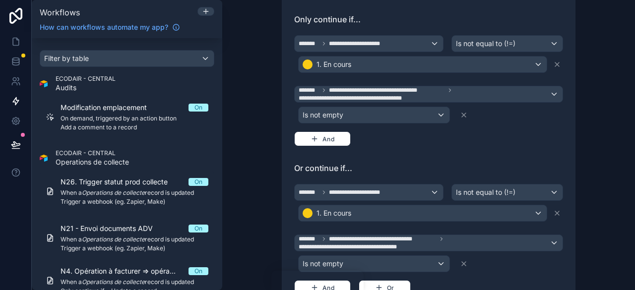
click at [487, 265] on div at bounding box center [510, 264] width 105 height 16
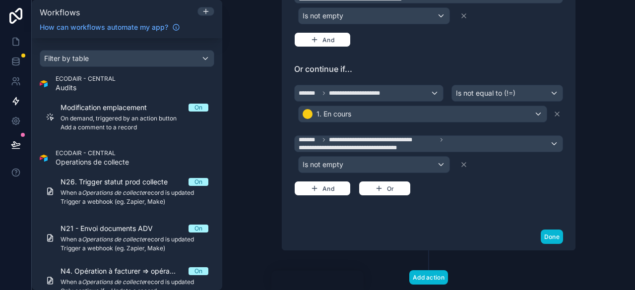
scroll to position [405, 0]
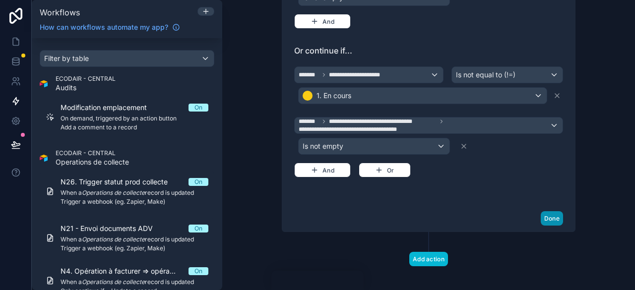
click at [546, 214] on button "Done" at bounding box center [552, 218] width 22 height 14
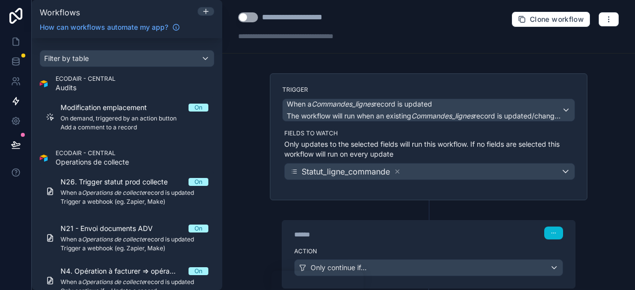
scroll to position [0, 0]
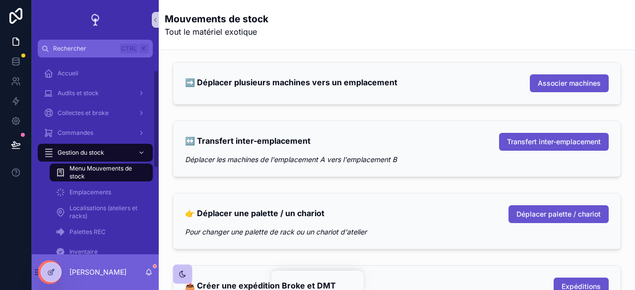
scroll to position [248, 0]
